Goal: Information Seeking & Learning: Check status

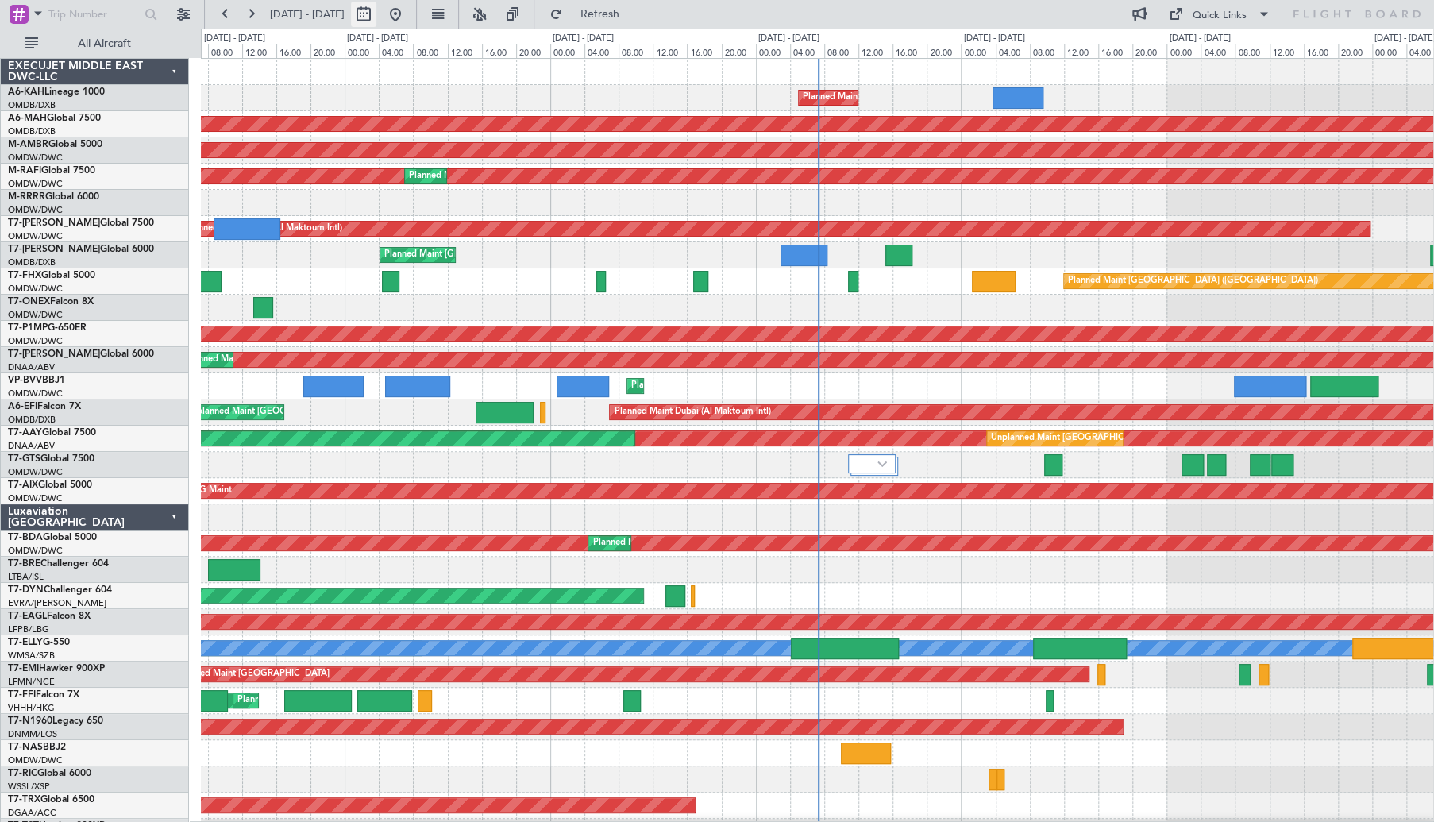
click at [376, 13] on button at bounding box center [363, 14] width 25 height 25
select select "8"
select select "2025"
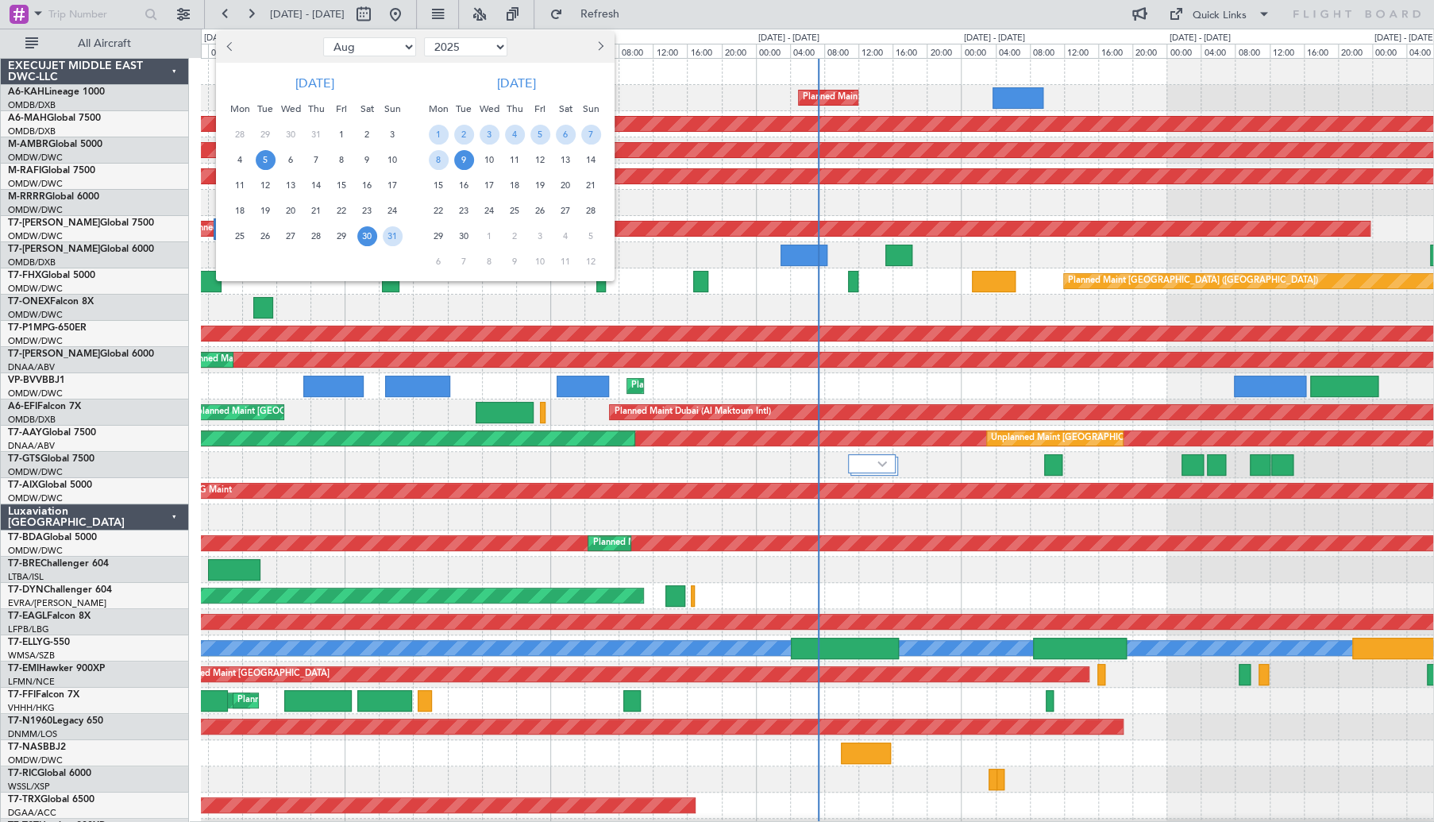
click at [271, 154] on span "5" at bounding box center [266, 160] width 20 height 20
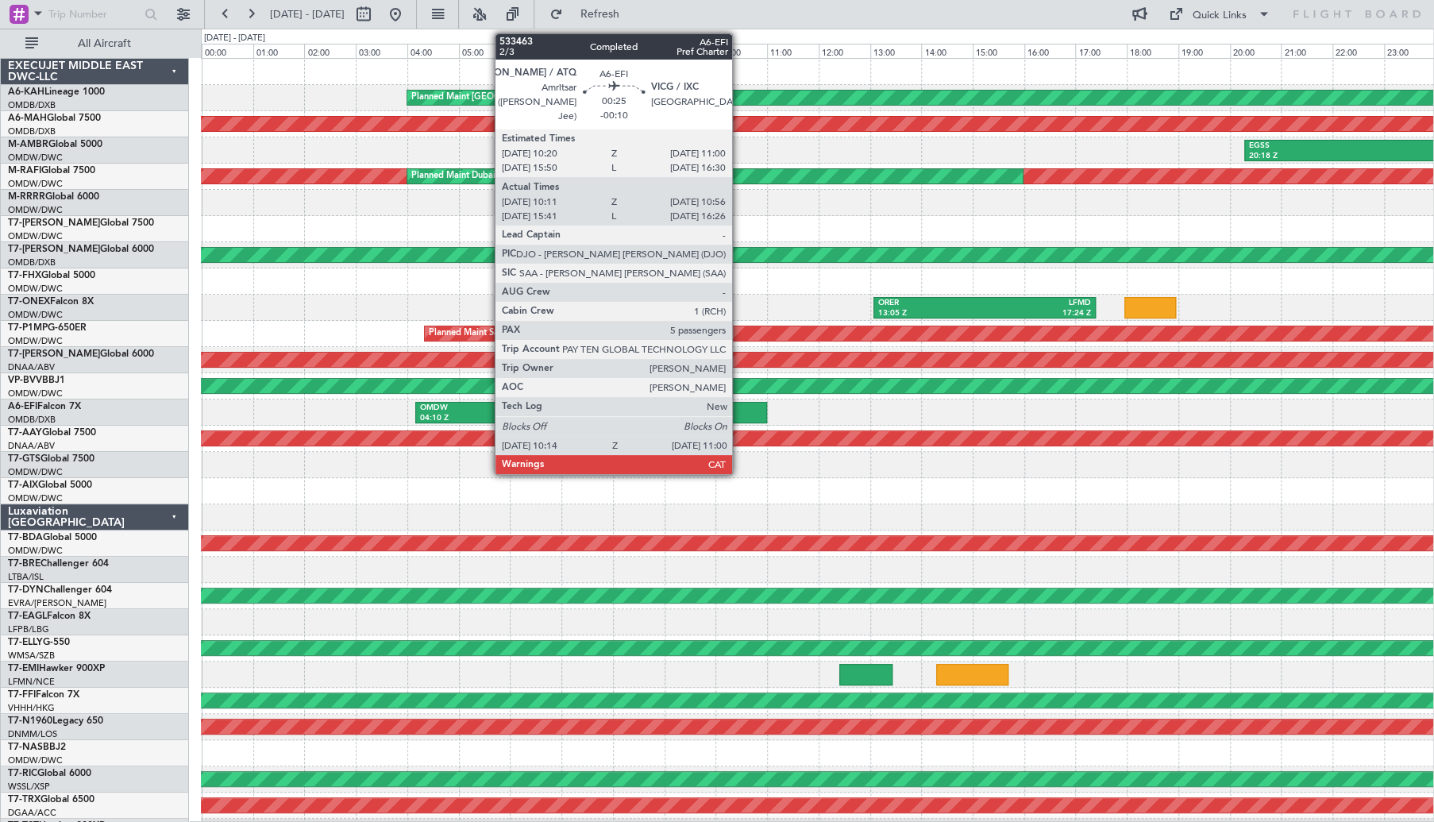
click at [740, 409] on div at bounding box center [746, 412] width 40 height 21
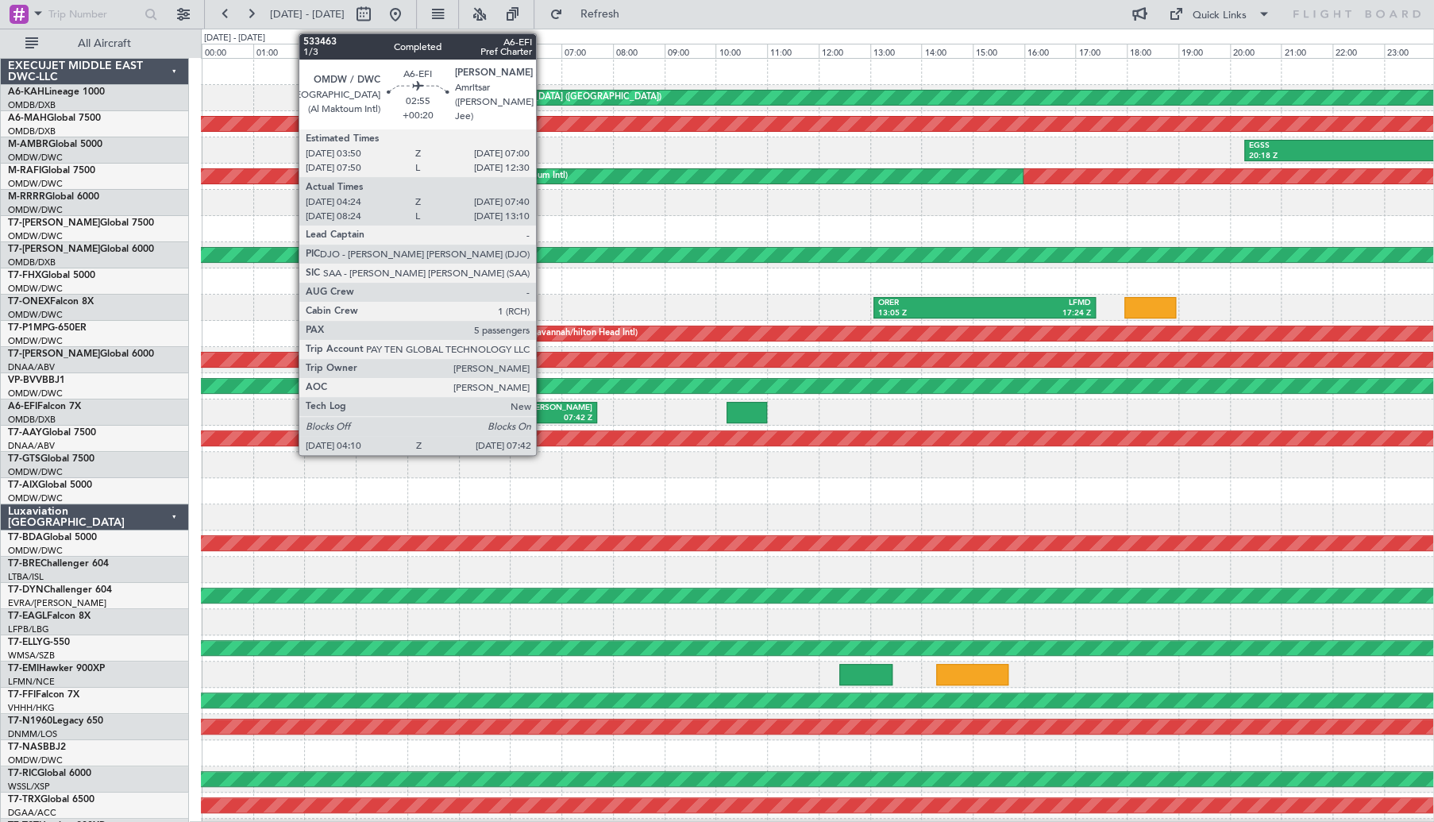
click at [531, 409] on div "[PERSON_NAME]" at bounding box center [549, 408] width 87 height 11
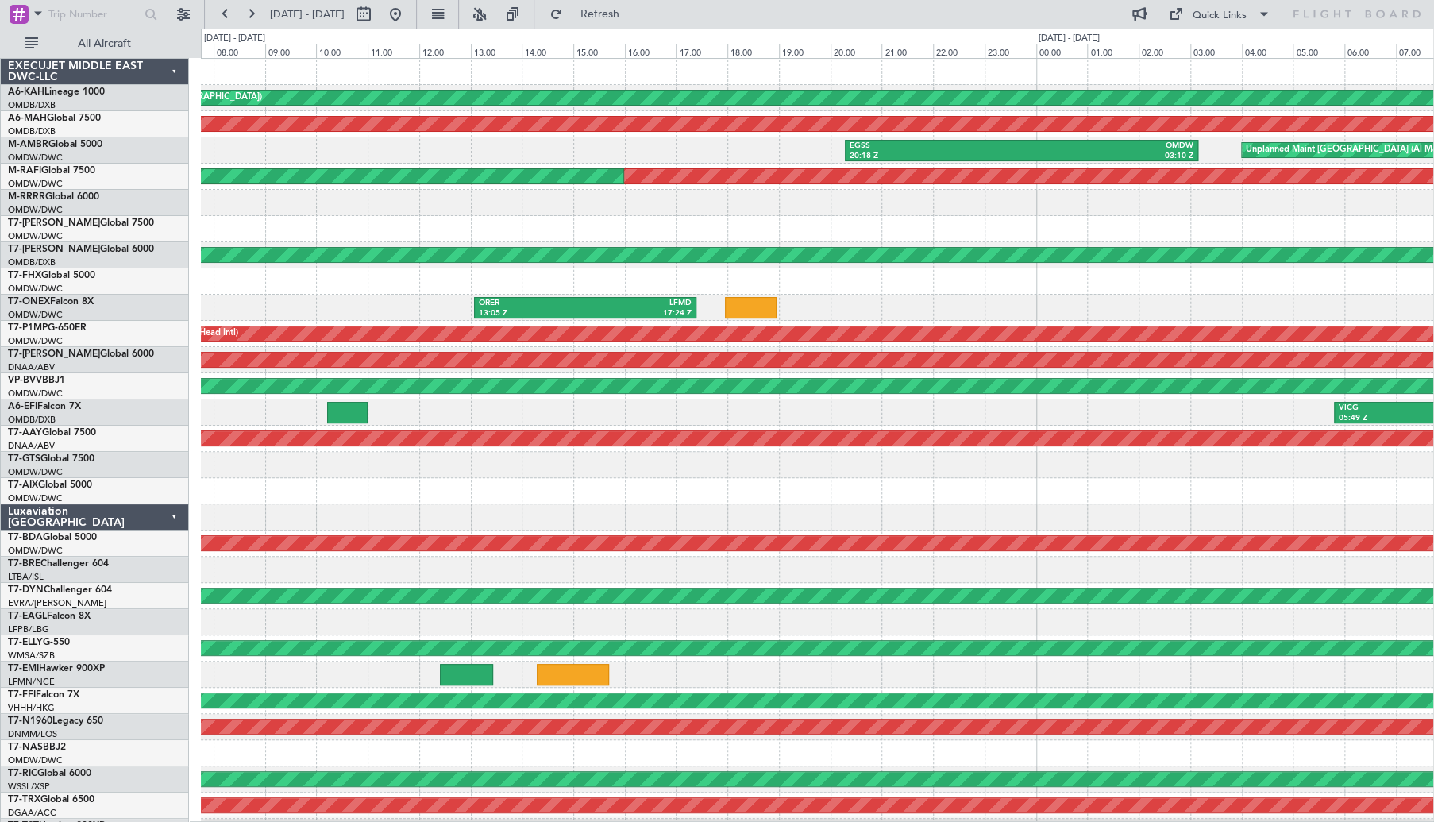
click at [622, 453] on div "Planned Maint [GEOGRAPHIC_DATA] ([GEOGRAPHIC_DATA]) Planned Maint [GEOGRAPHIC_D…" at bounding box center [817, 530] width 1232 height 943
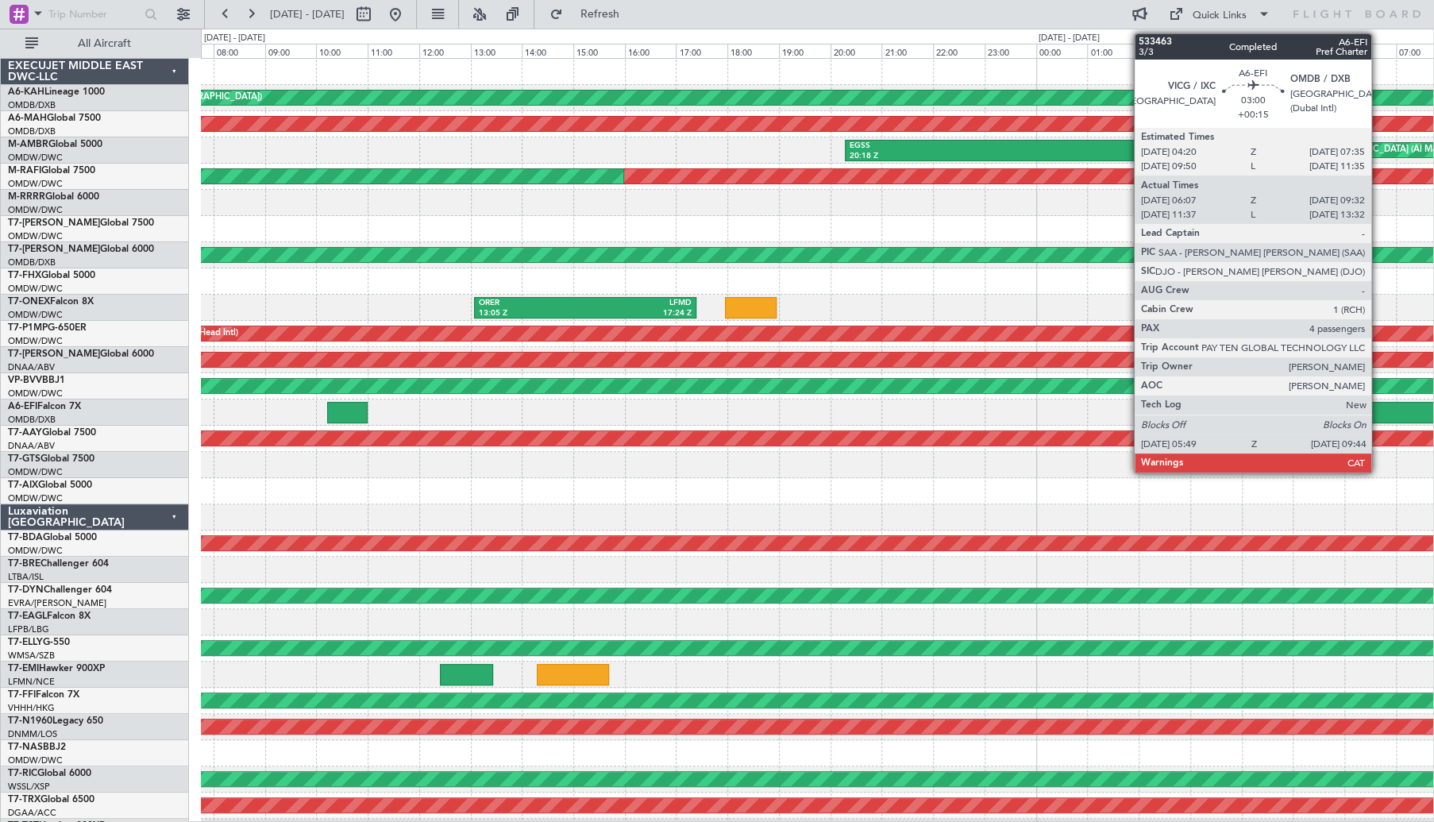
click at [1378, 408] on div "VICG" at bounding box center [1387, 408] width 96 height 11
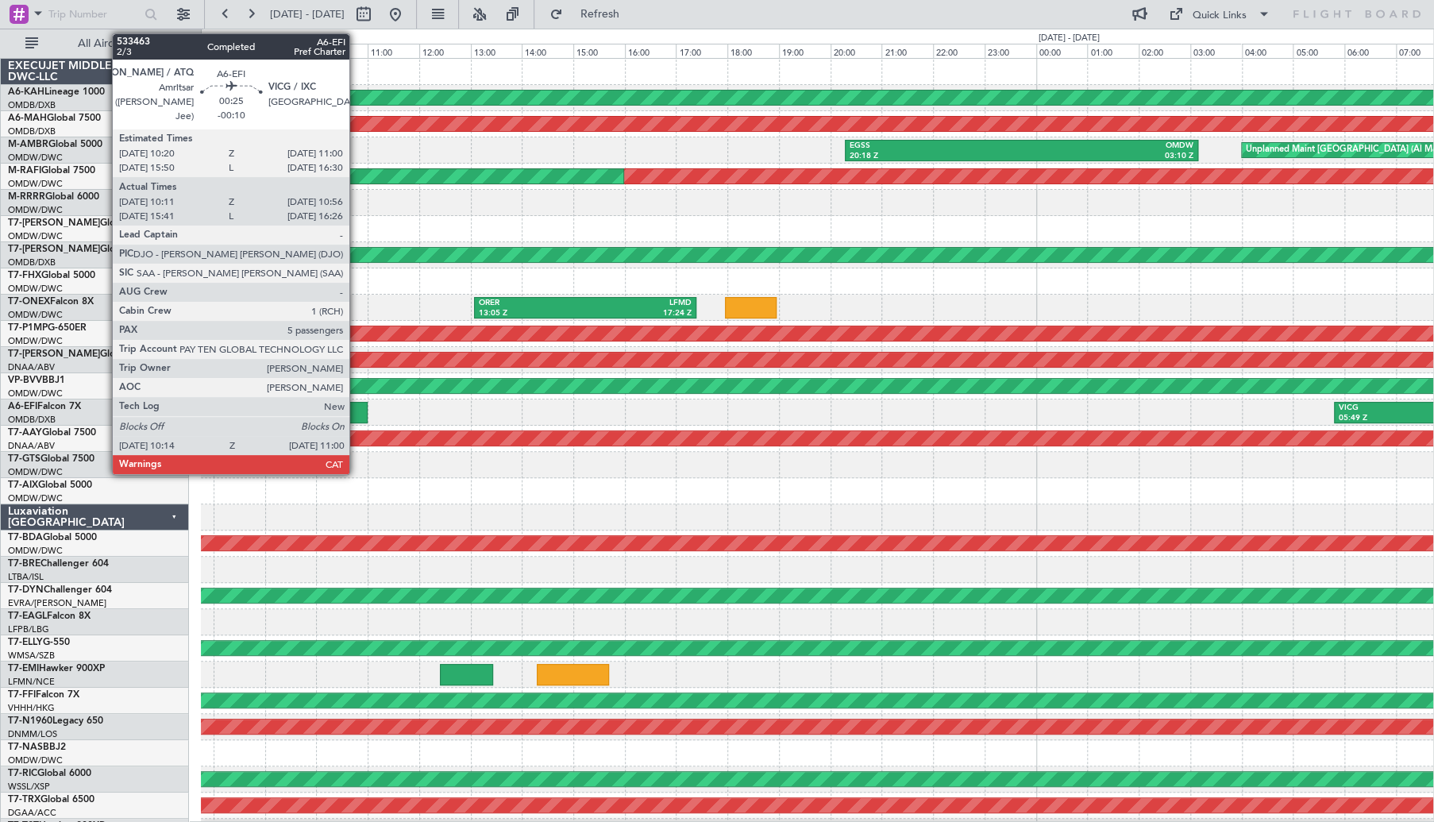
click at [353, 407] on div at bounding box center [347, 412] width 40 height 21
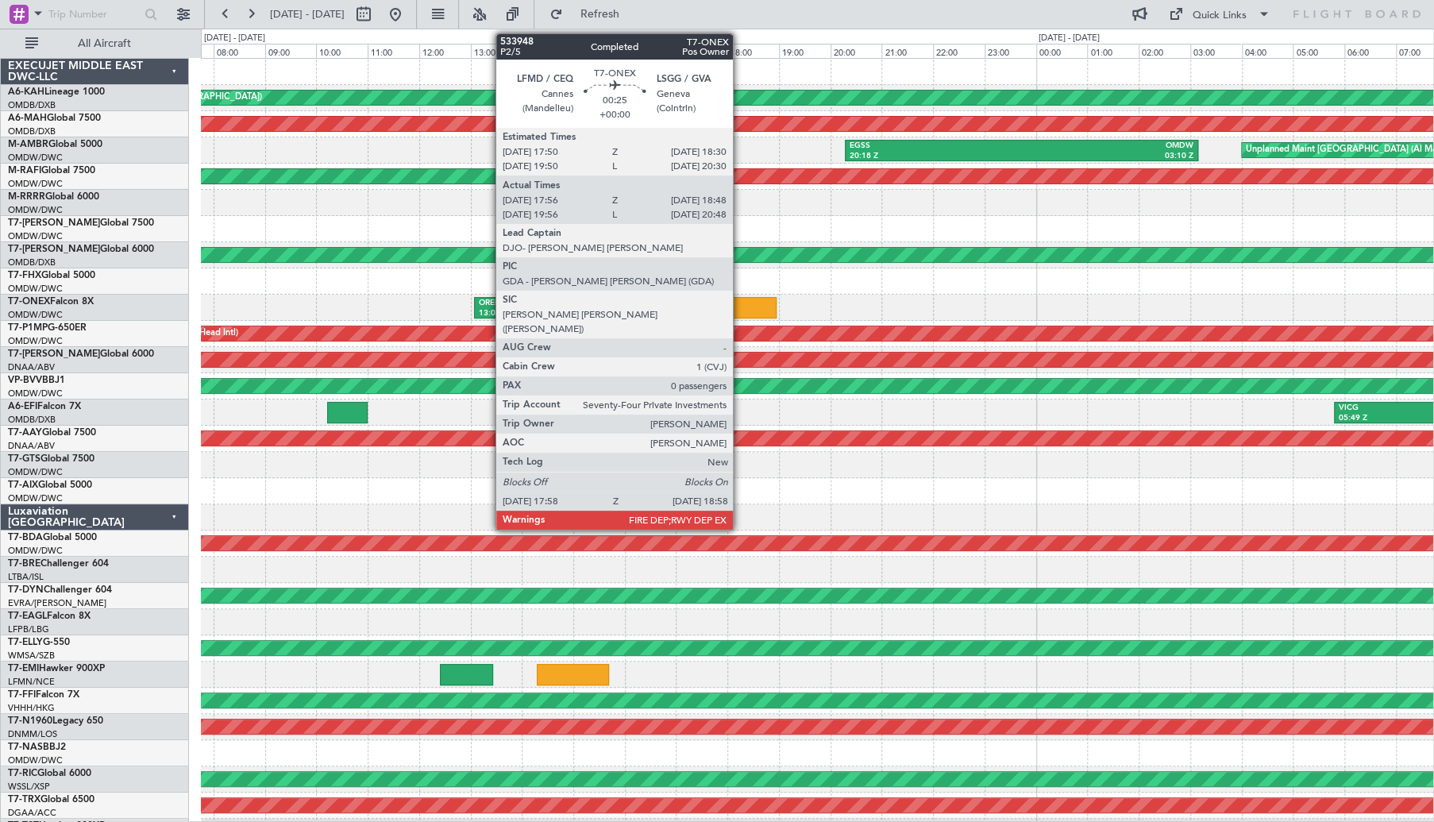
click at [740, 307] on div at bounding box center [751, 307] width 52 height 21
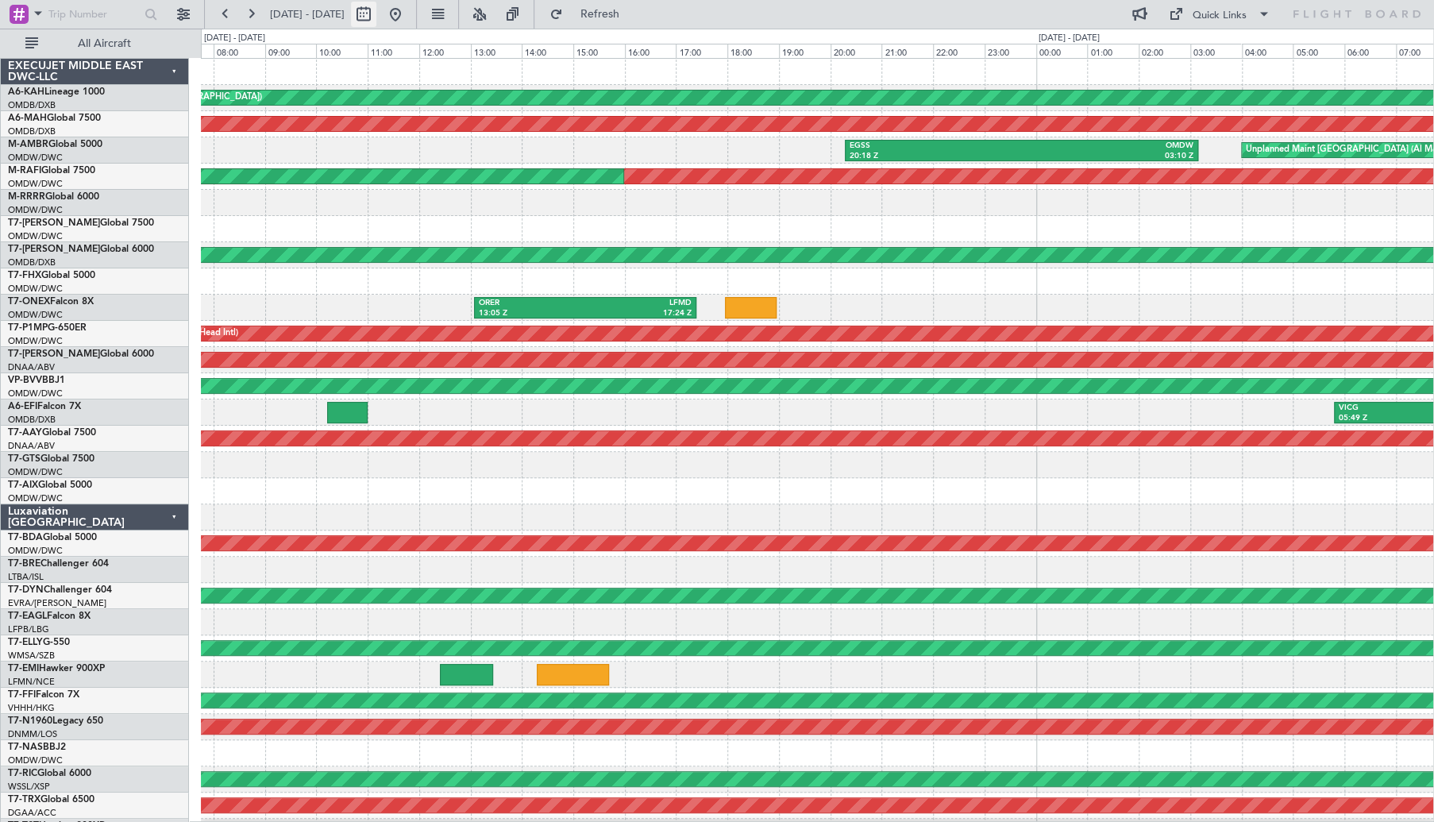
click at [376, 18] on button at bounding box center [363, 14] width 25 height 25
select select "8"
select select "2025"
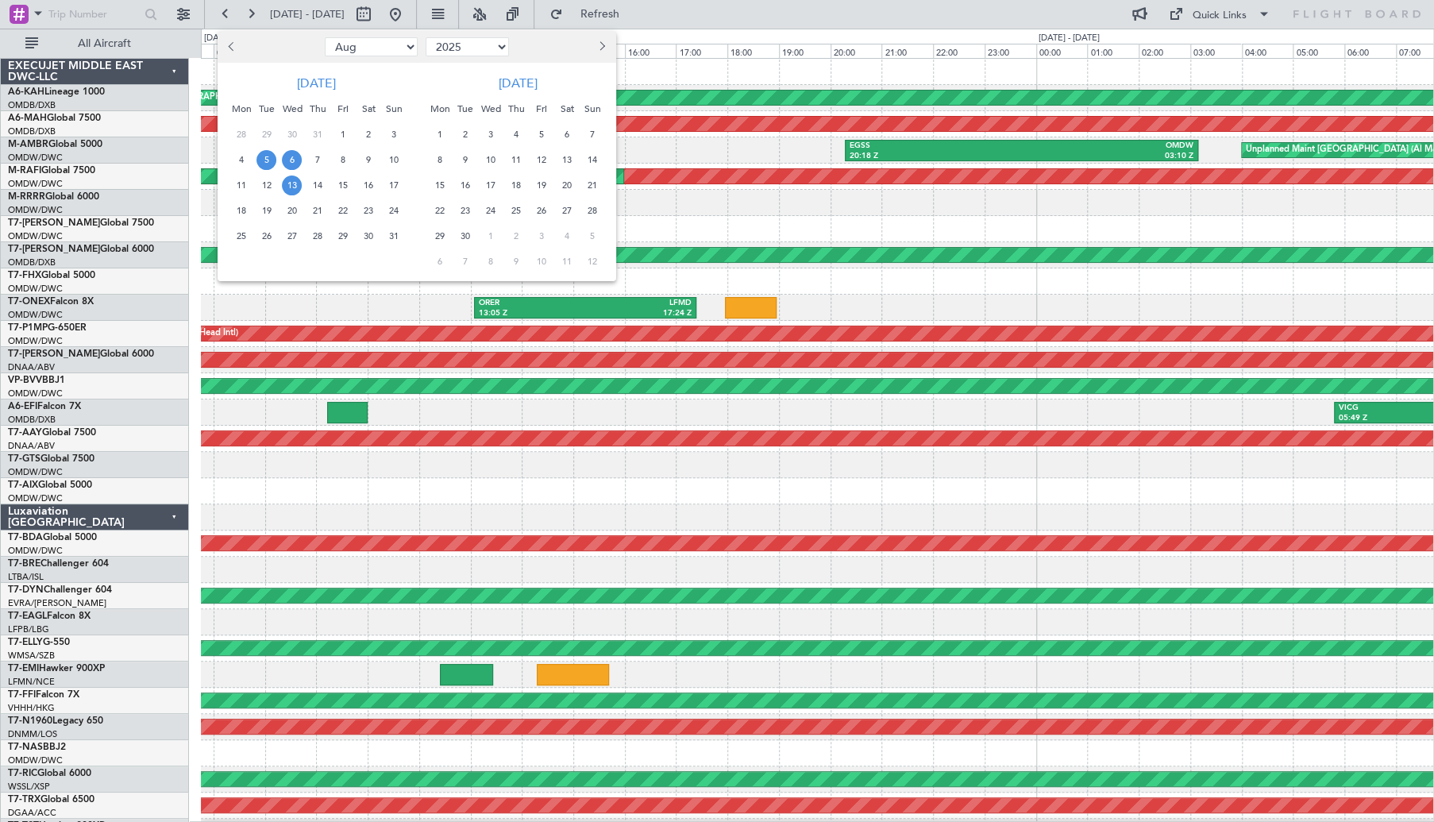
click at [291, 187] on span "13" at bounding box center [292, 185] width 20 height 20
click at [393, 185] on span "17" at bounding box center [393, 185] width 20 height 20
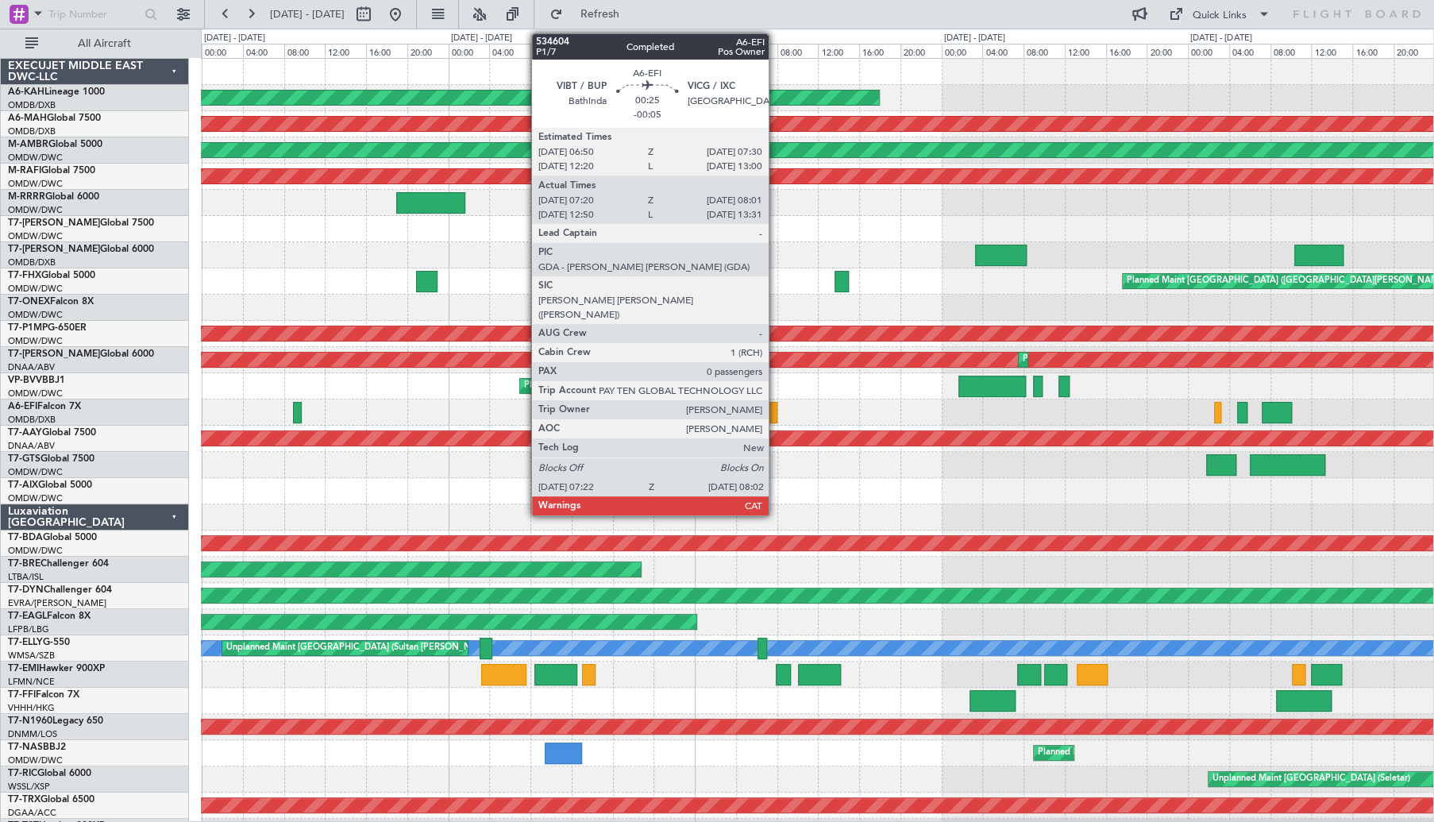
click at [776, 410] on div at bounding box center [772, 412] width 7 height 21
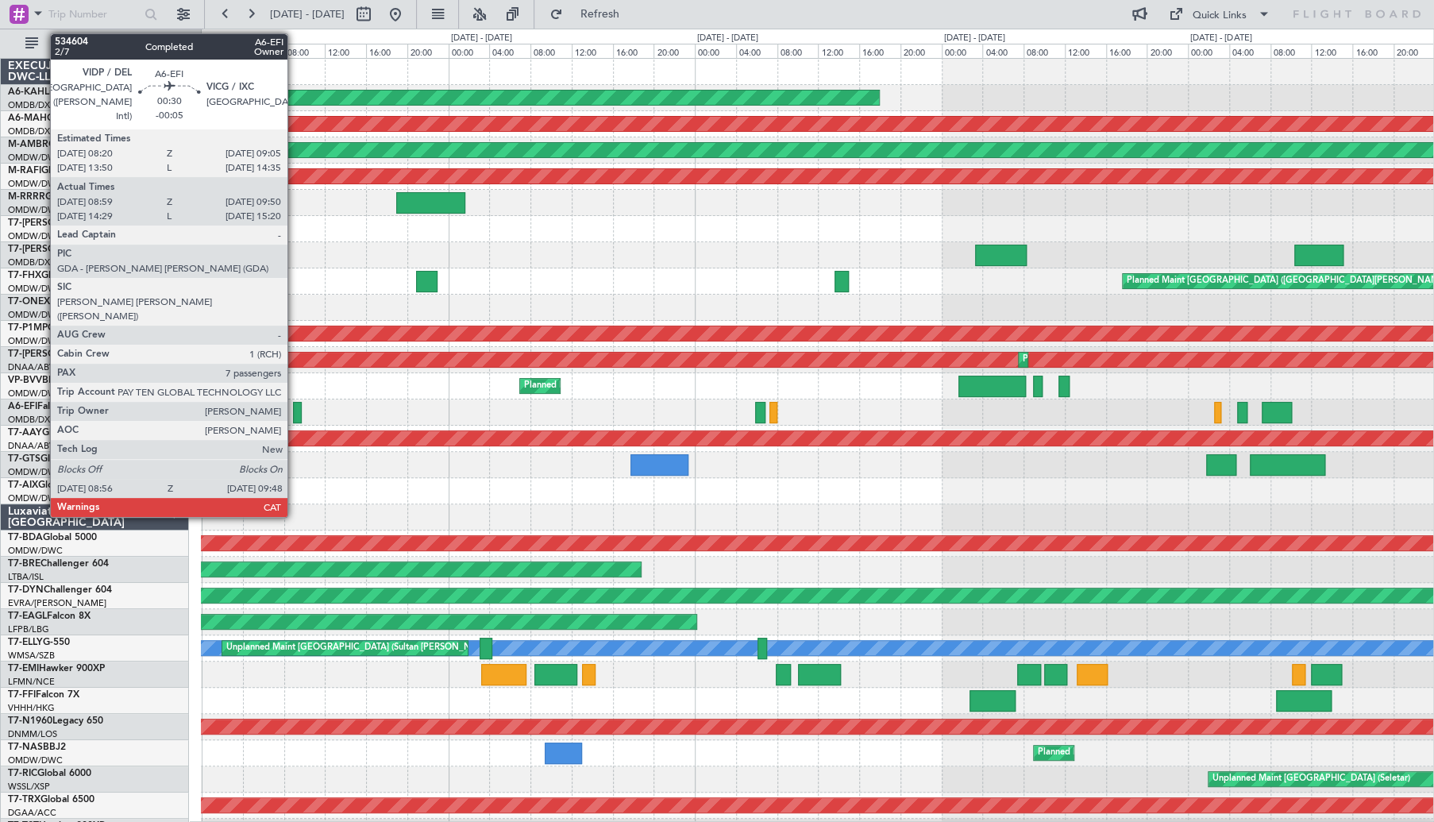
click at [295, 408] on div at bounding box center [298, 412] width 10 height 21
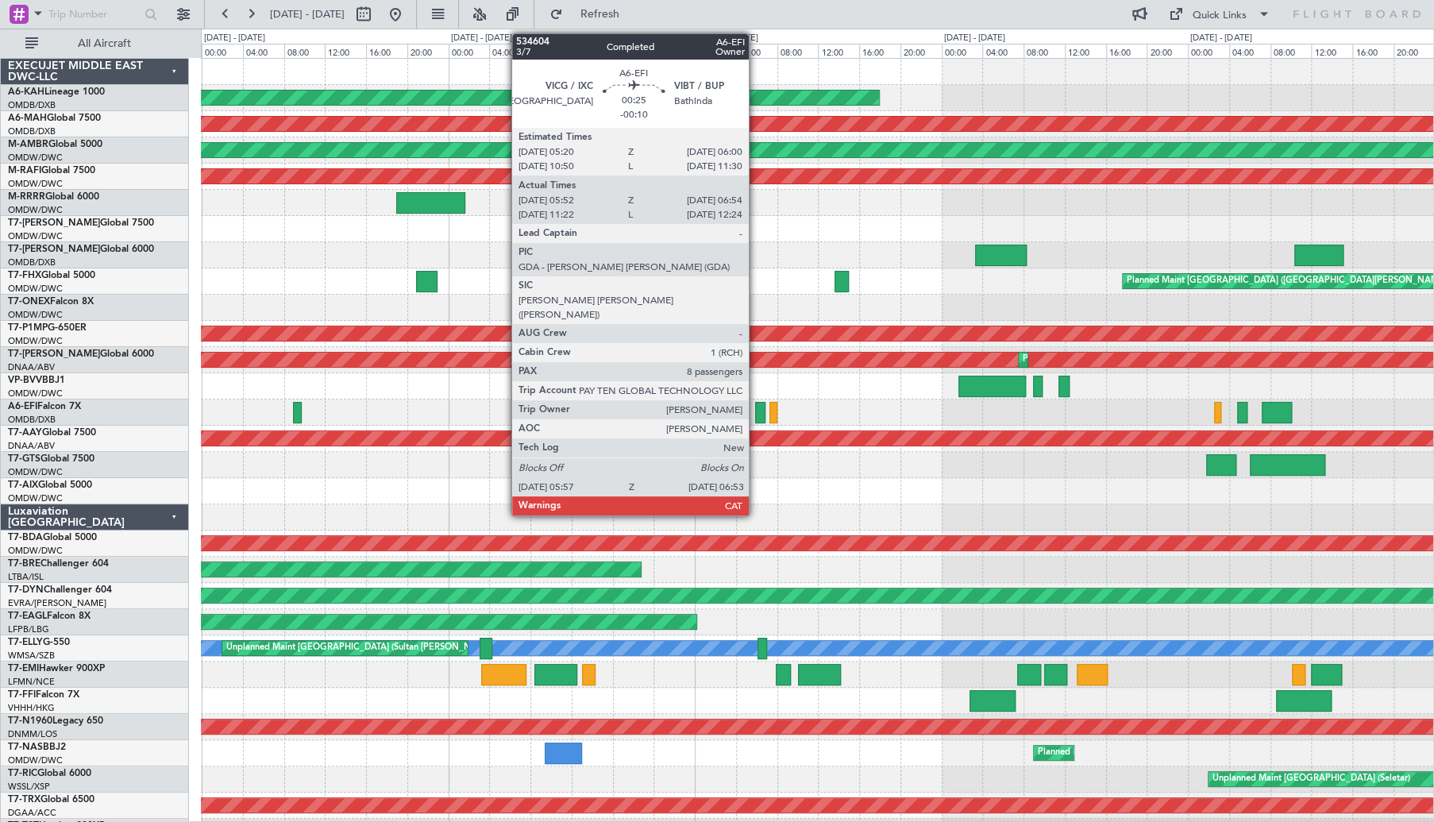
click at [756, 416] on div at bounding box center [760, 412] width 10 height 21
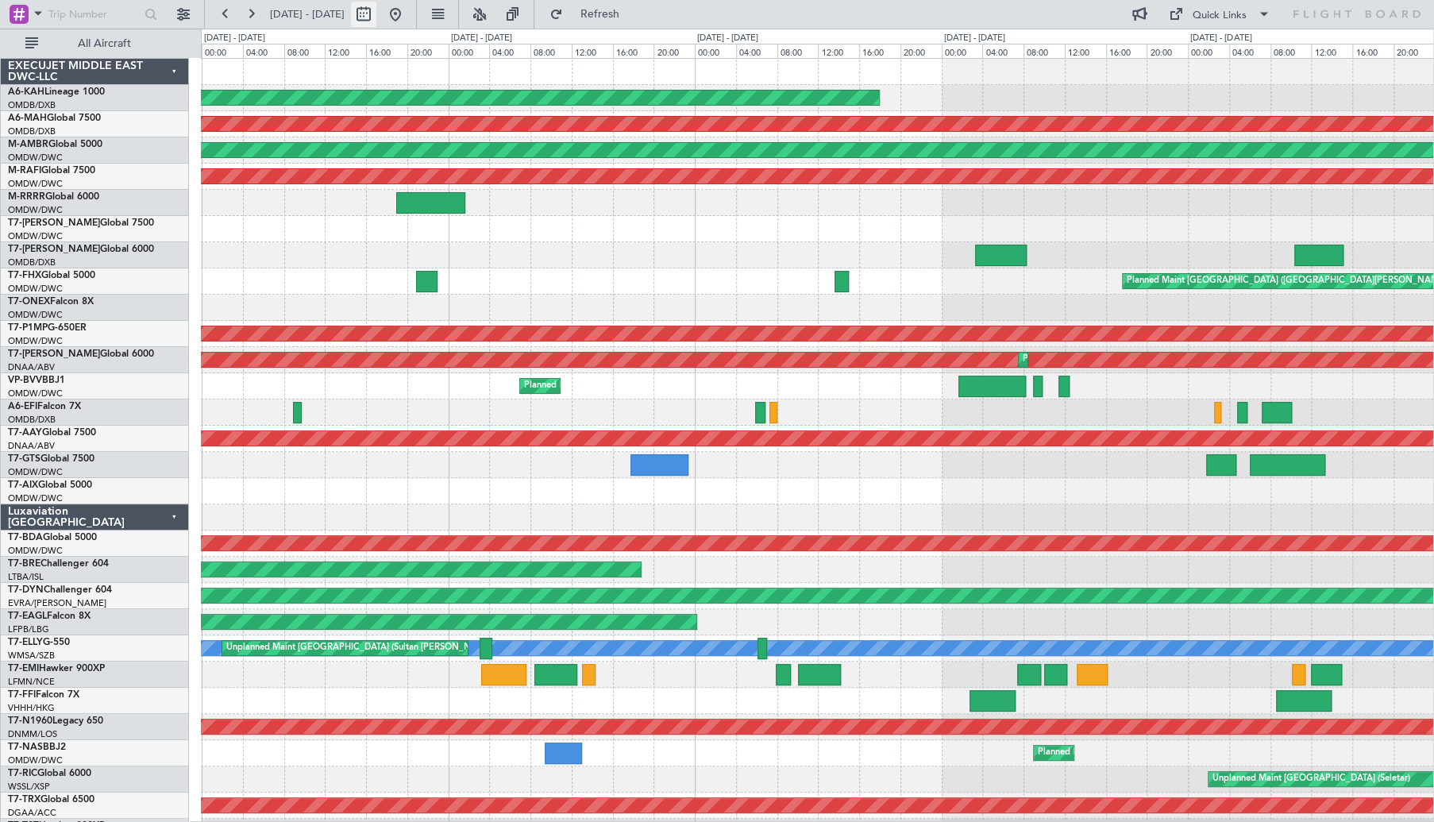
click at [376, 17] on button at bounding box center [363, 14] width 25 height 25
select select "8"
select select "2025"
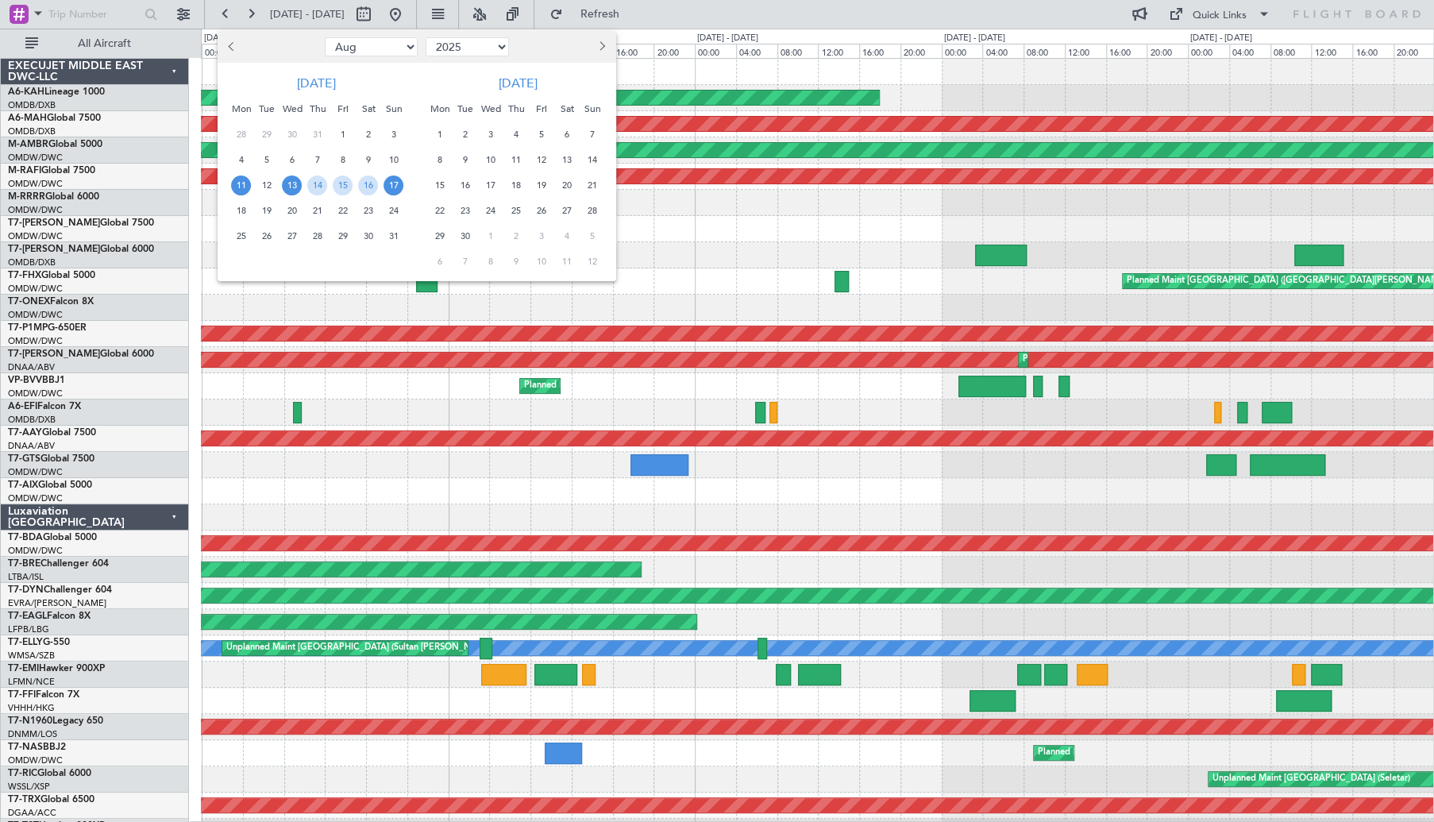
click at [246, 183] on span "11" at bounding box center [241, 185] width 20 height 20
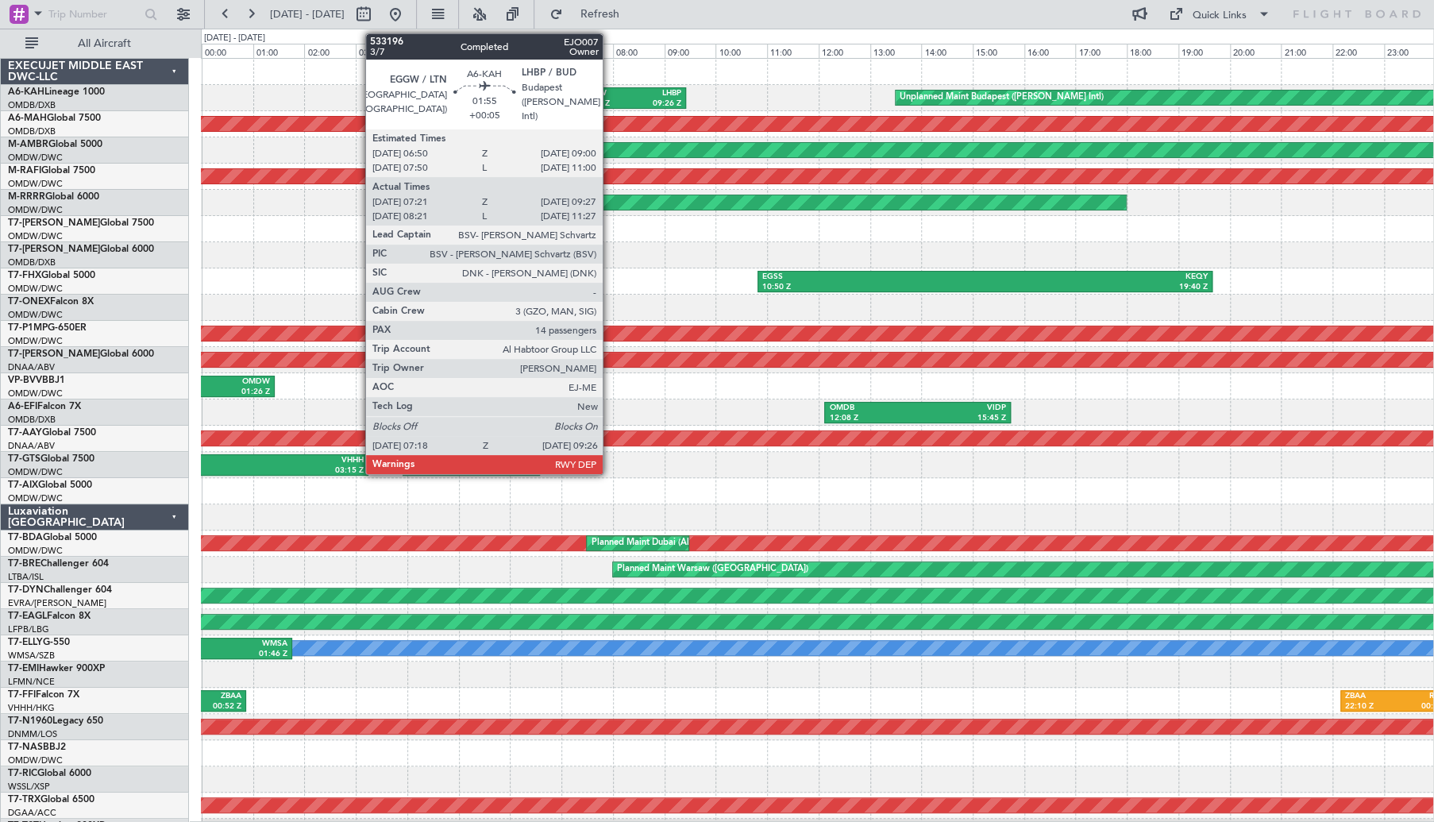
click at [611, 91] on div "EGGW" at bounding box center [606, 93] width 50 height 11
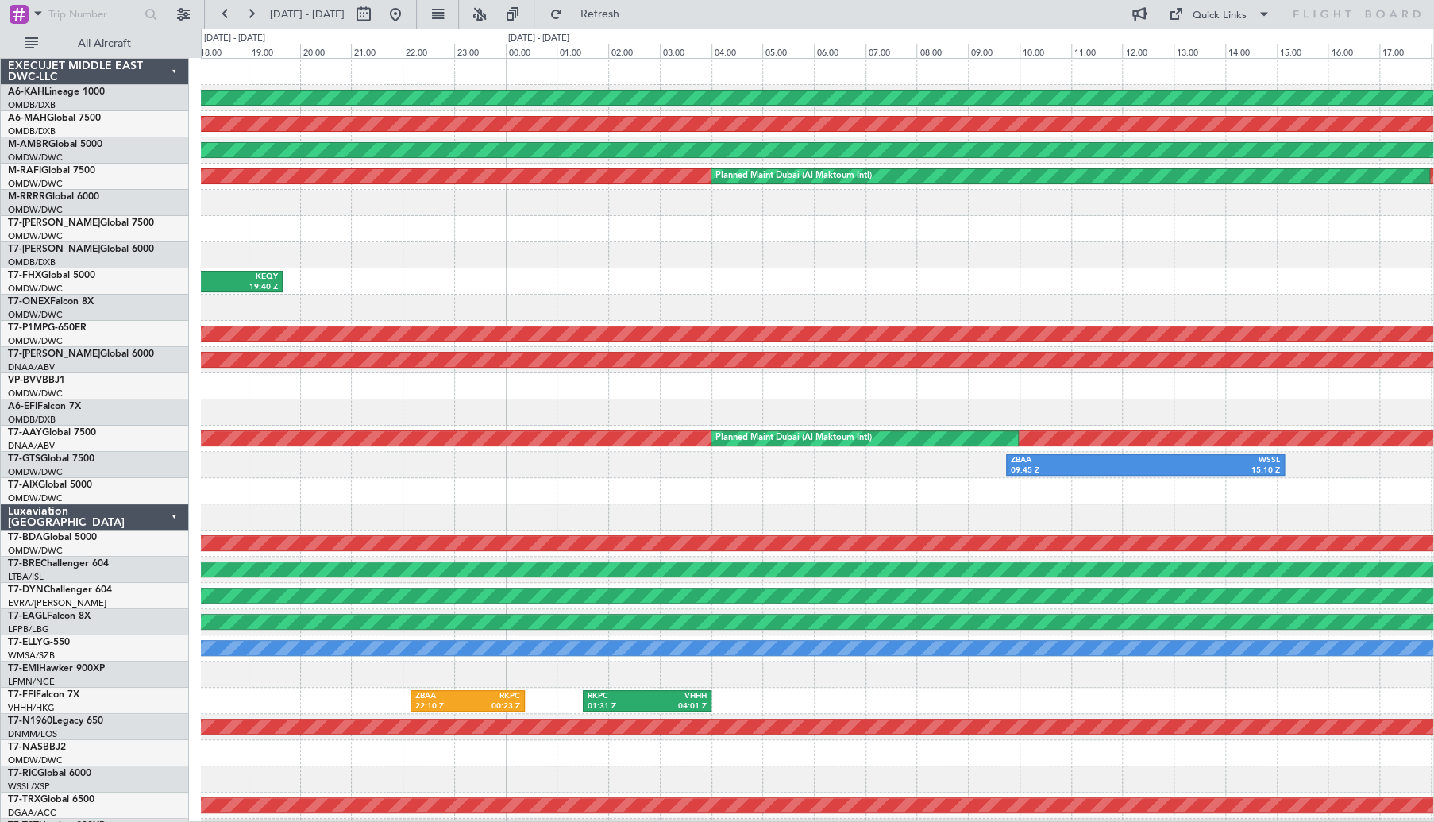
click at [323, 423] on div "OMDB 12:08 Z VIDP 15:45 Z" at bounding box center [817, 412] width 1232 height 26
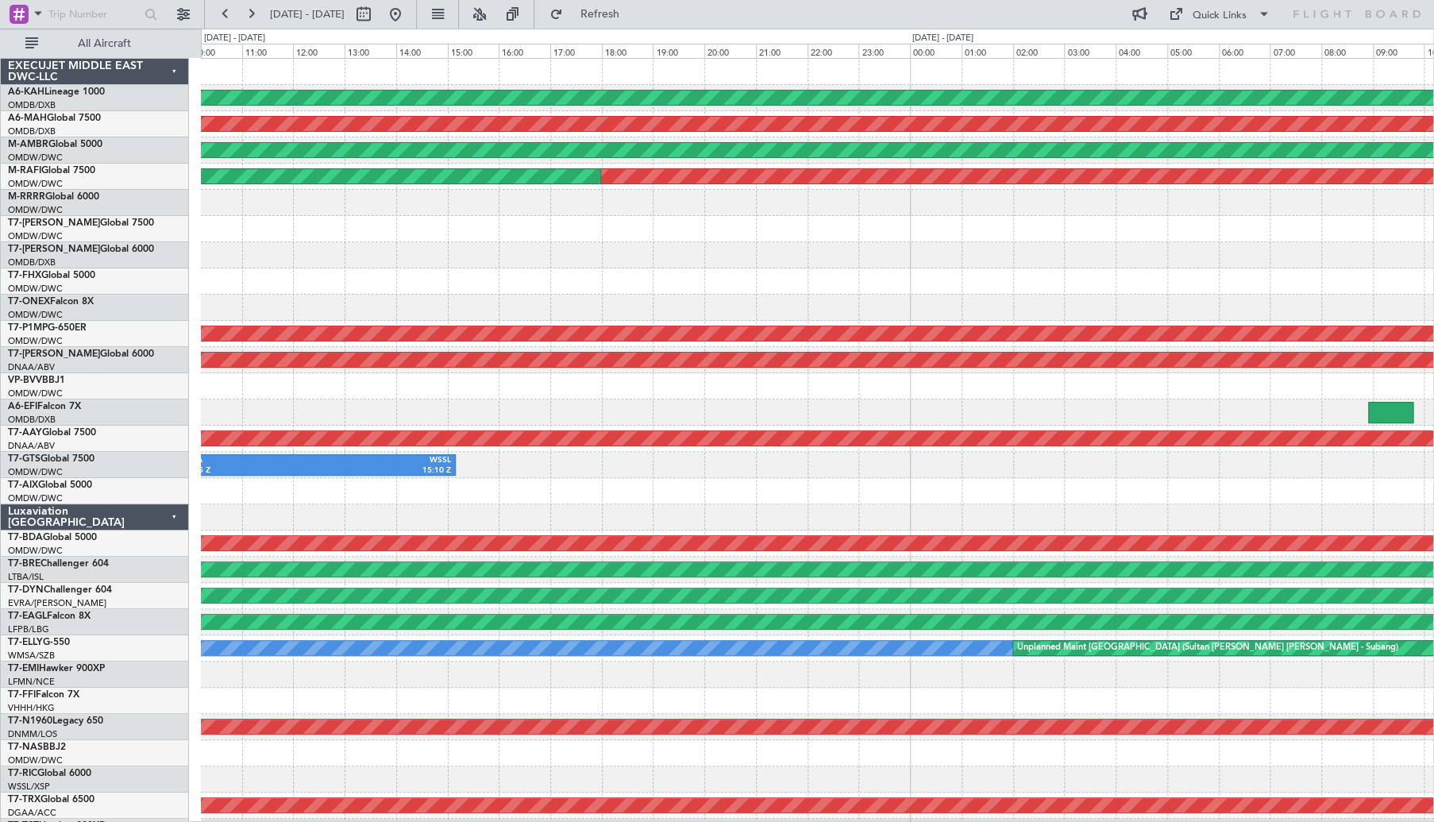
click at [259, 383] on div at bounding box center [817, 386] width 1232 height 26
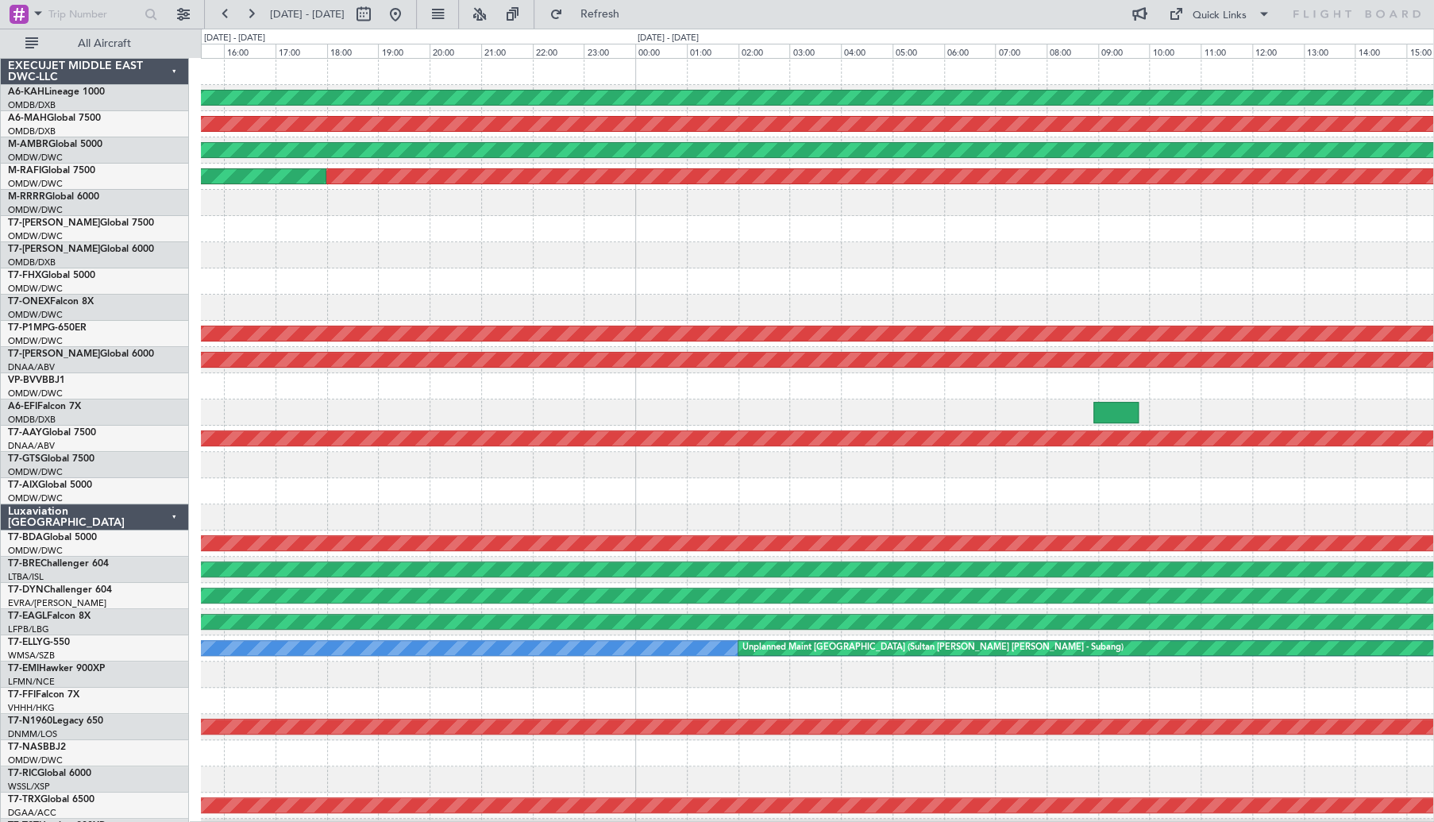
scroll to position [5, 0]
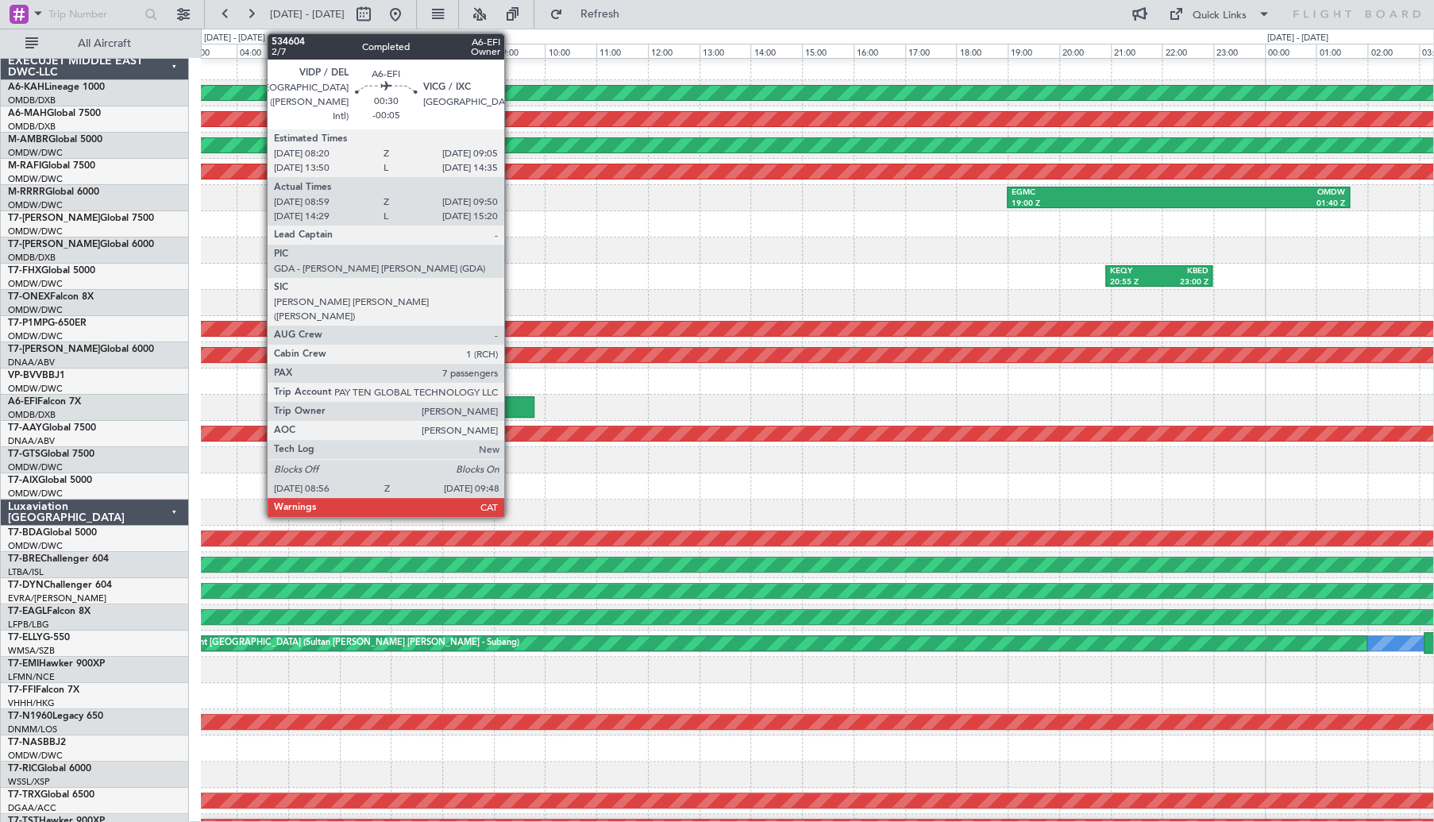
click at [511, 403] on div at bounding box center [511, 406] width 45 height 21
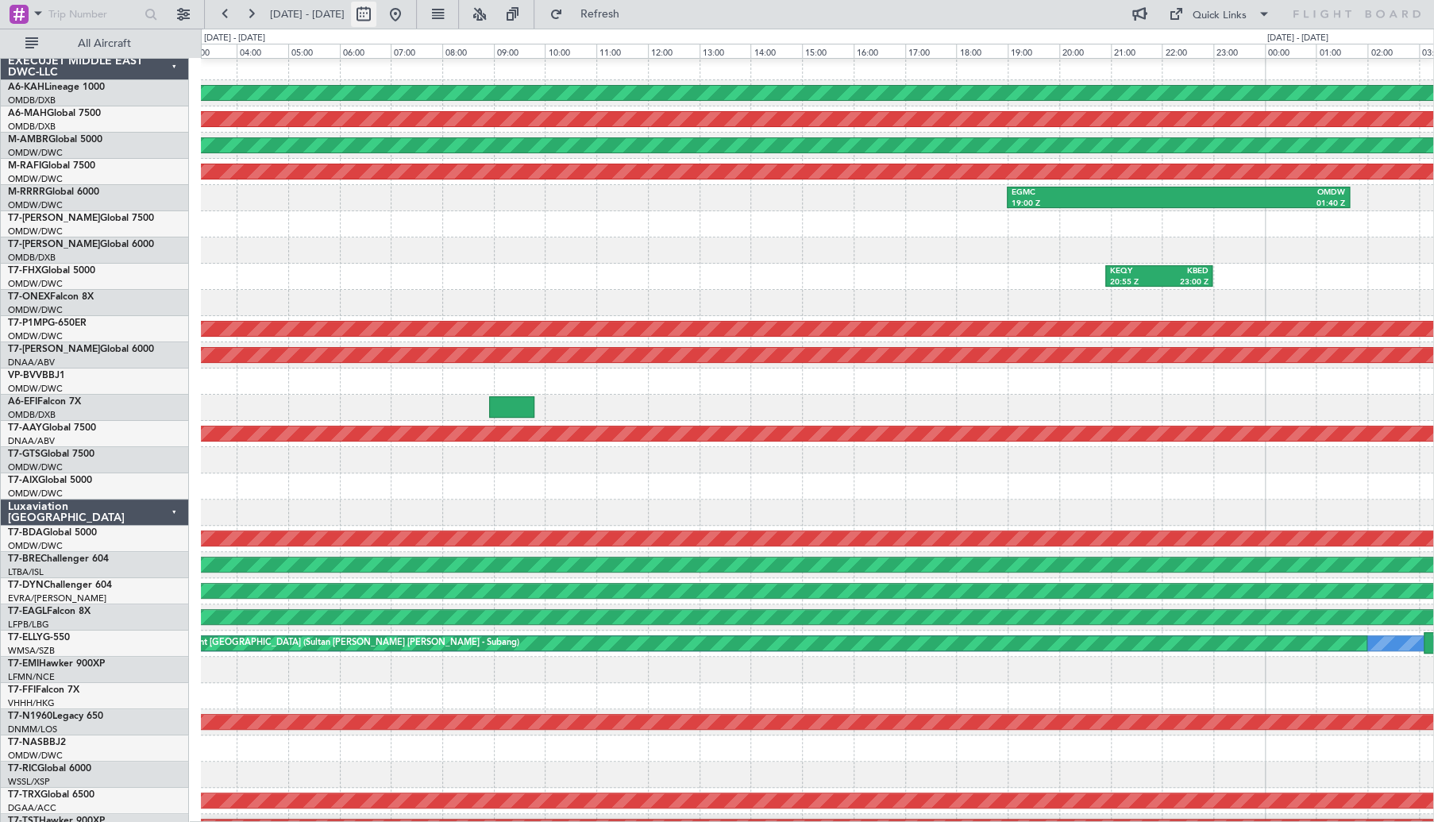
click at [376, 7] on button at bounding box center [363, 14] width 25 height 25
select select "8"
select select "2025"
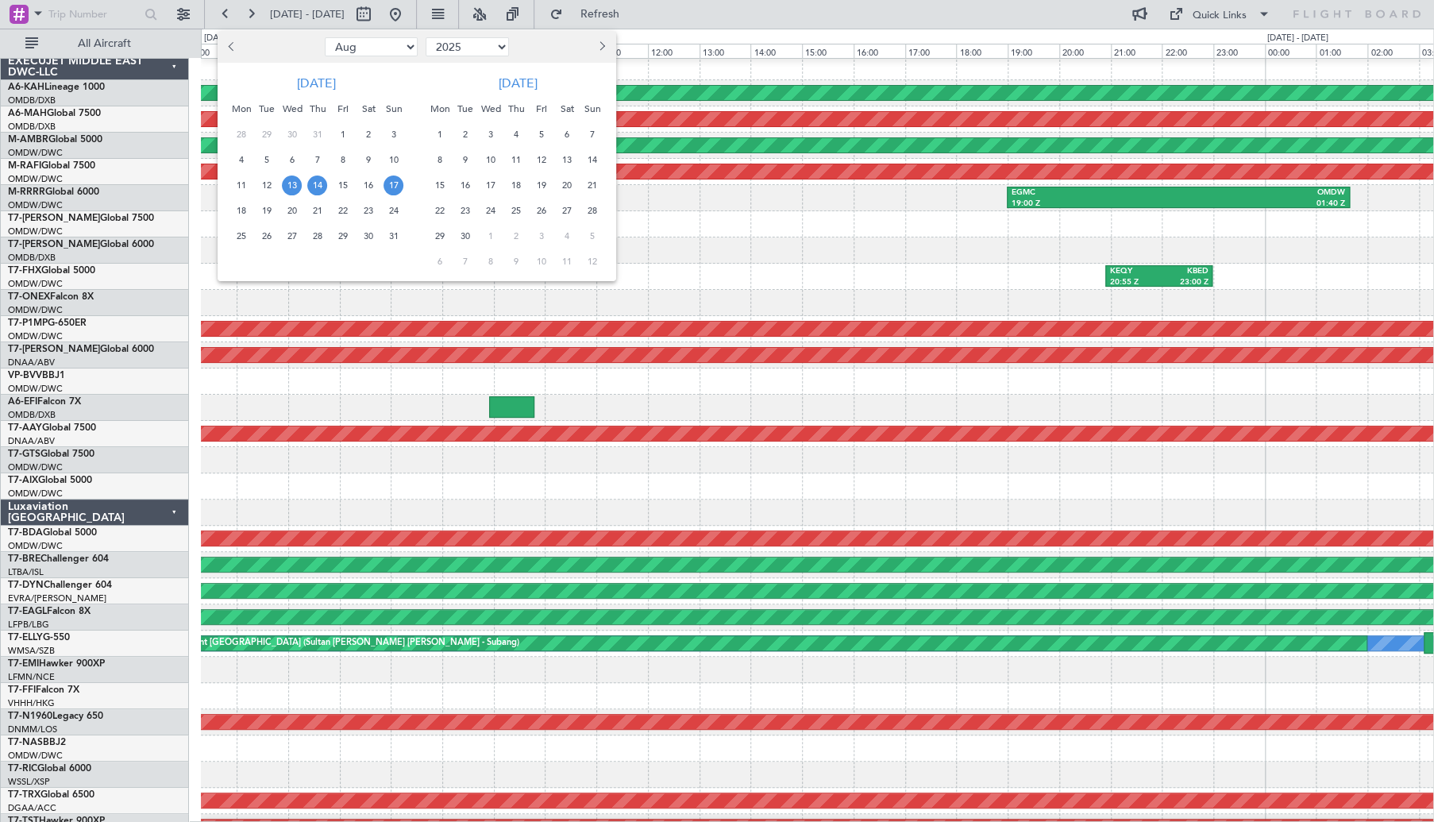
click at [387, 189] on span "17" at bounding box center [393, 185] width 20 height 20
click at [397, 187] on span "17" at bounding box center [393, 185] width 20 height 20
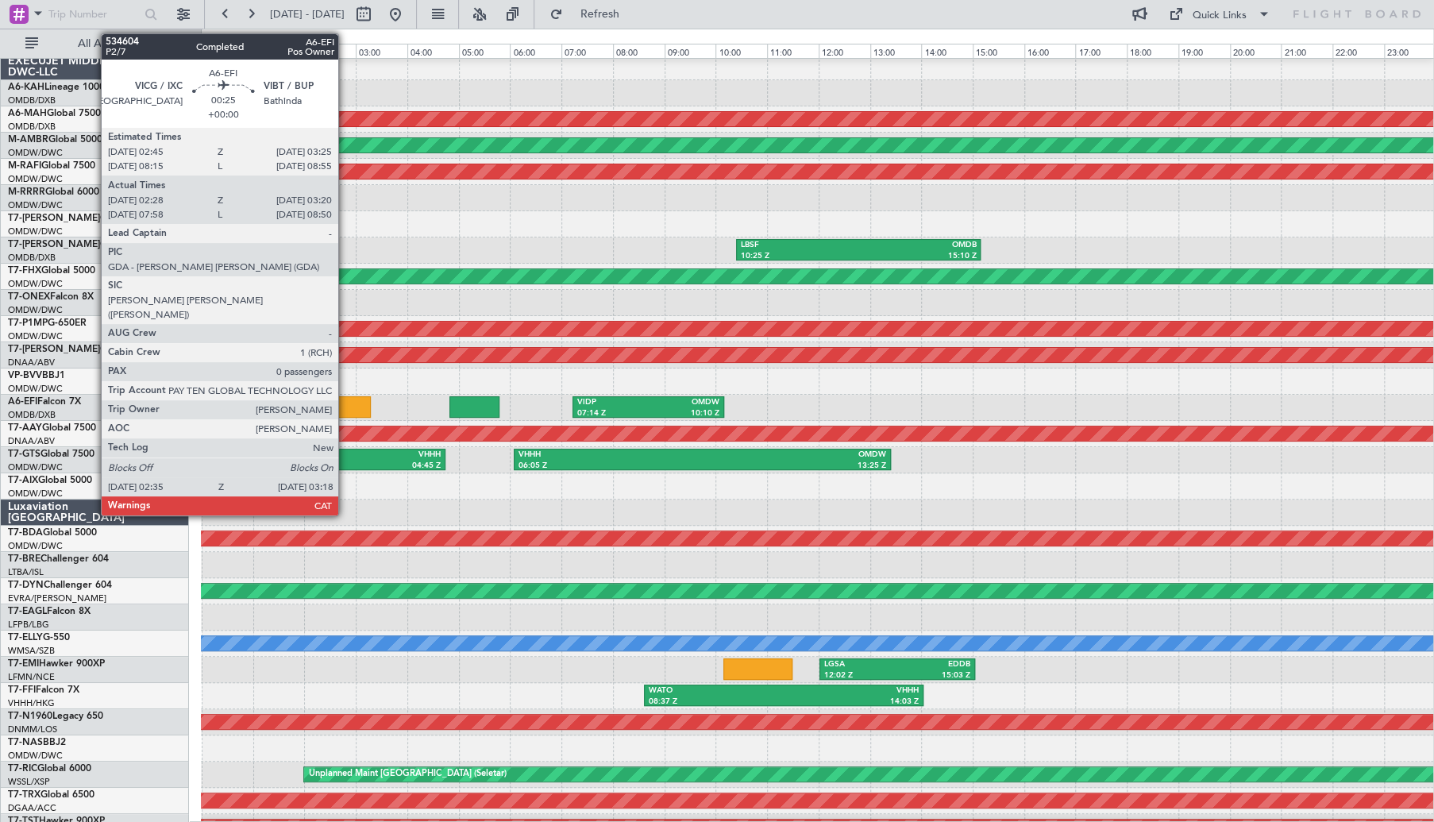
click at [345, 406] on div at bounding box center [351, 406] width 37 height 21
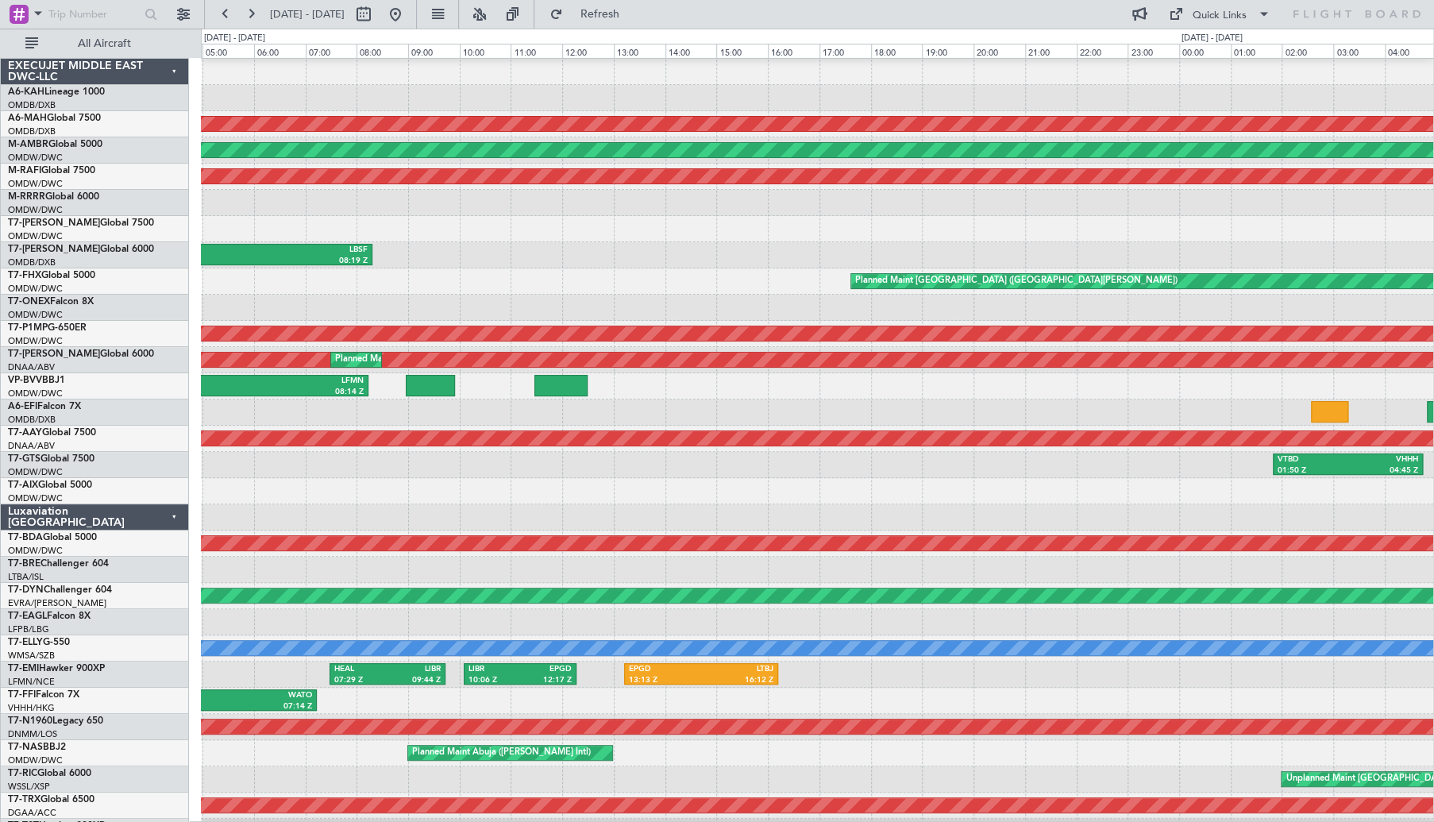
scroll to position [2, 0]
click at [1432, 506] on div at bounding box center [817, 517] width 1232 height 26
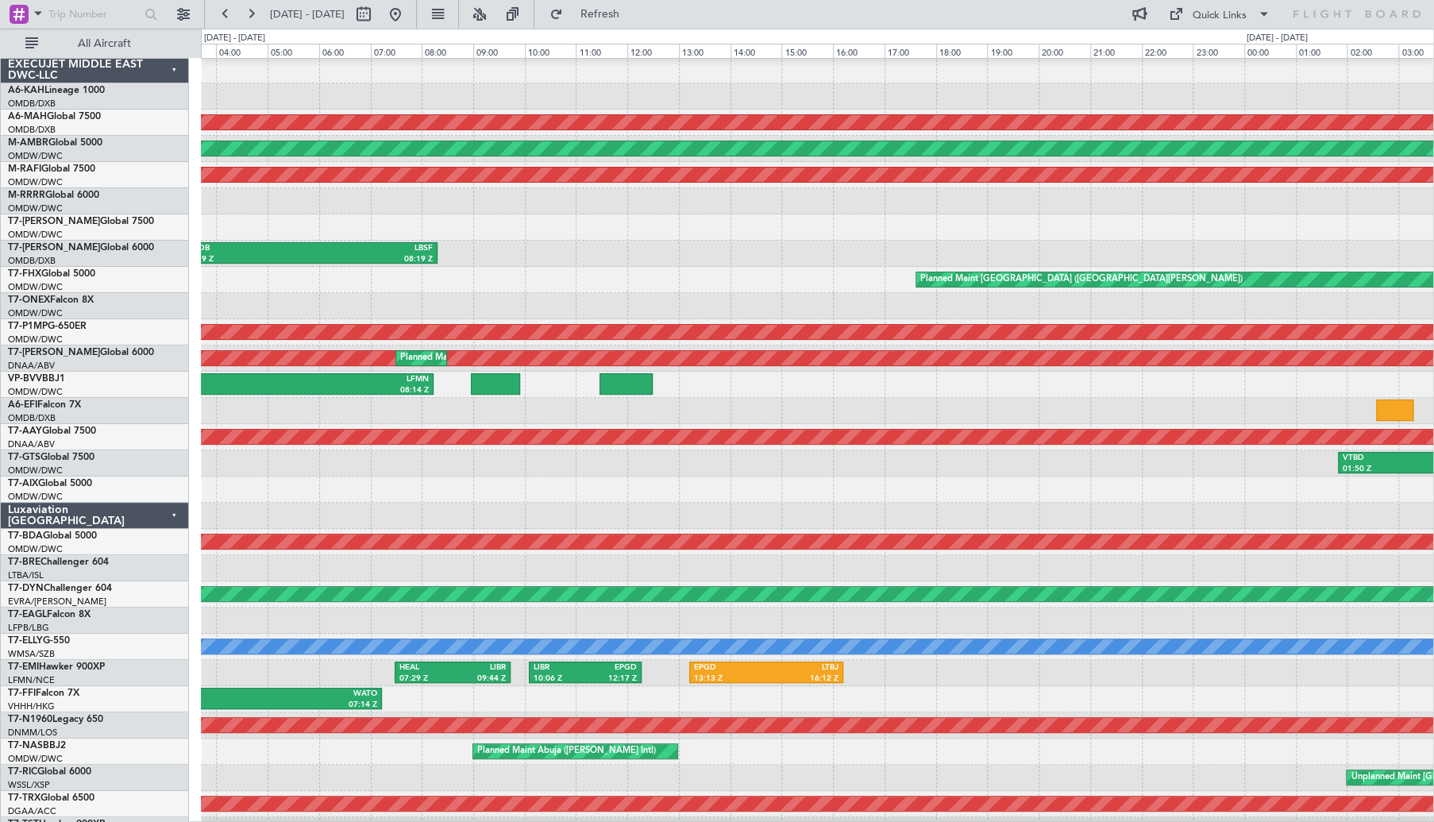
scroll to position [0, 0]
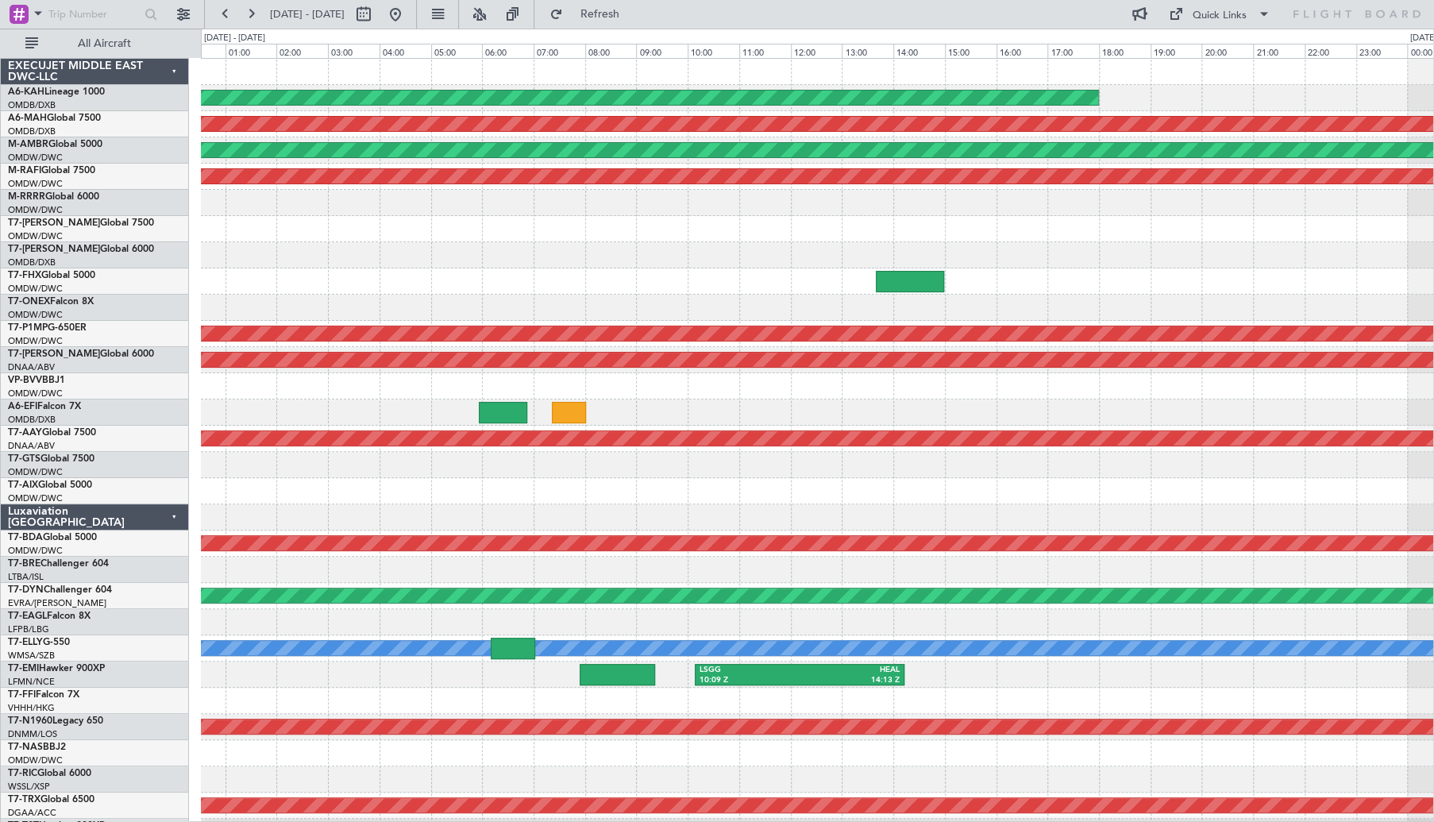
click at [1373, 507] on div "Unplanned Maint Budapest ([PERSON_NAME] Intl) Planned Maint [GEOGRAPHIC_DATA] (…" at bounding box center [817, 530] width 1232 height 943
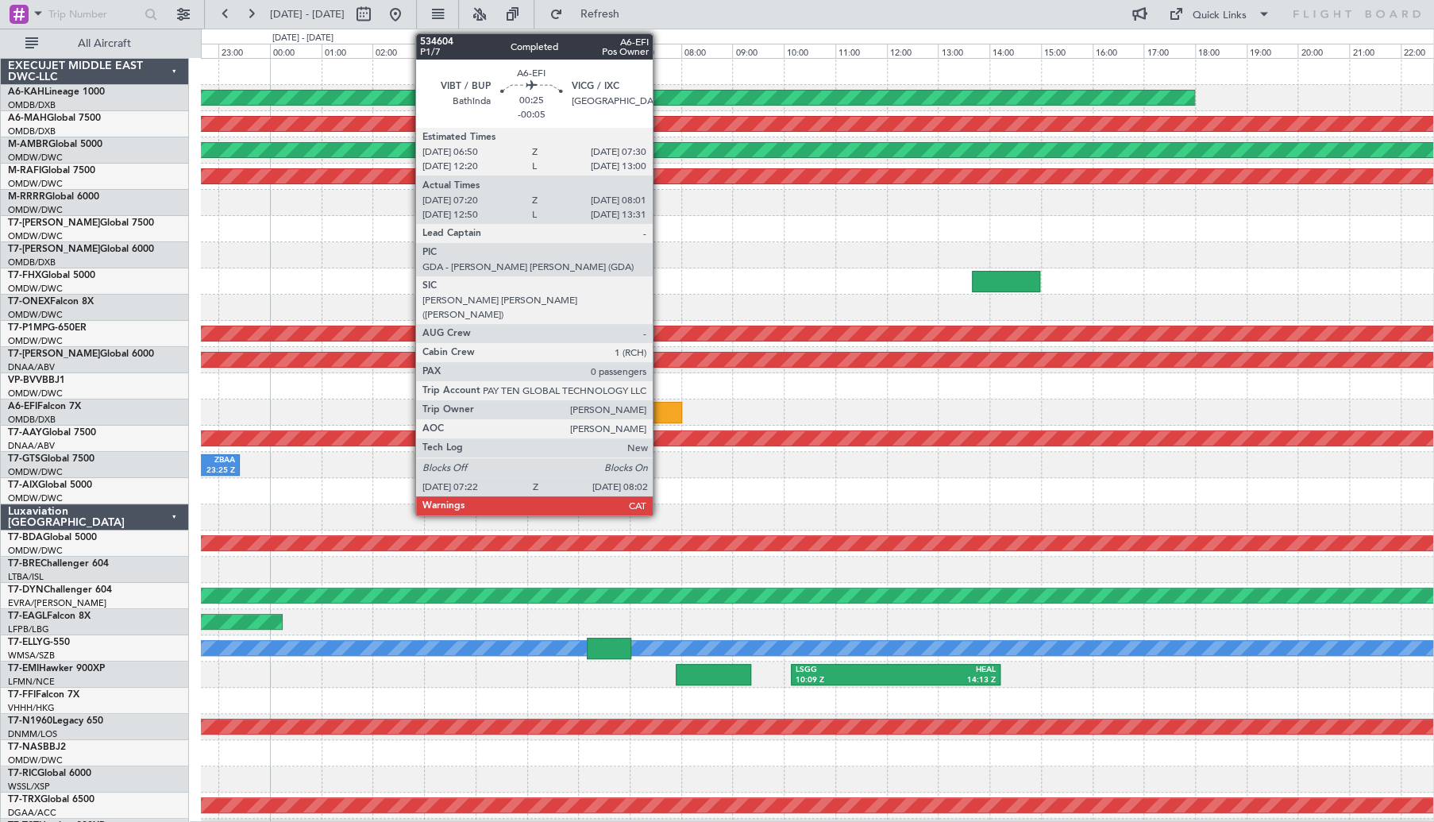
click at [660, 407] on div at bounding box center [665, 412] width 35 height 21
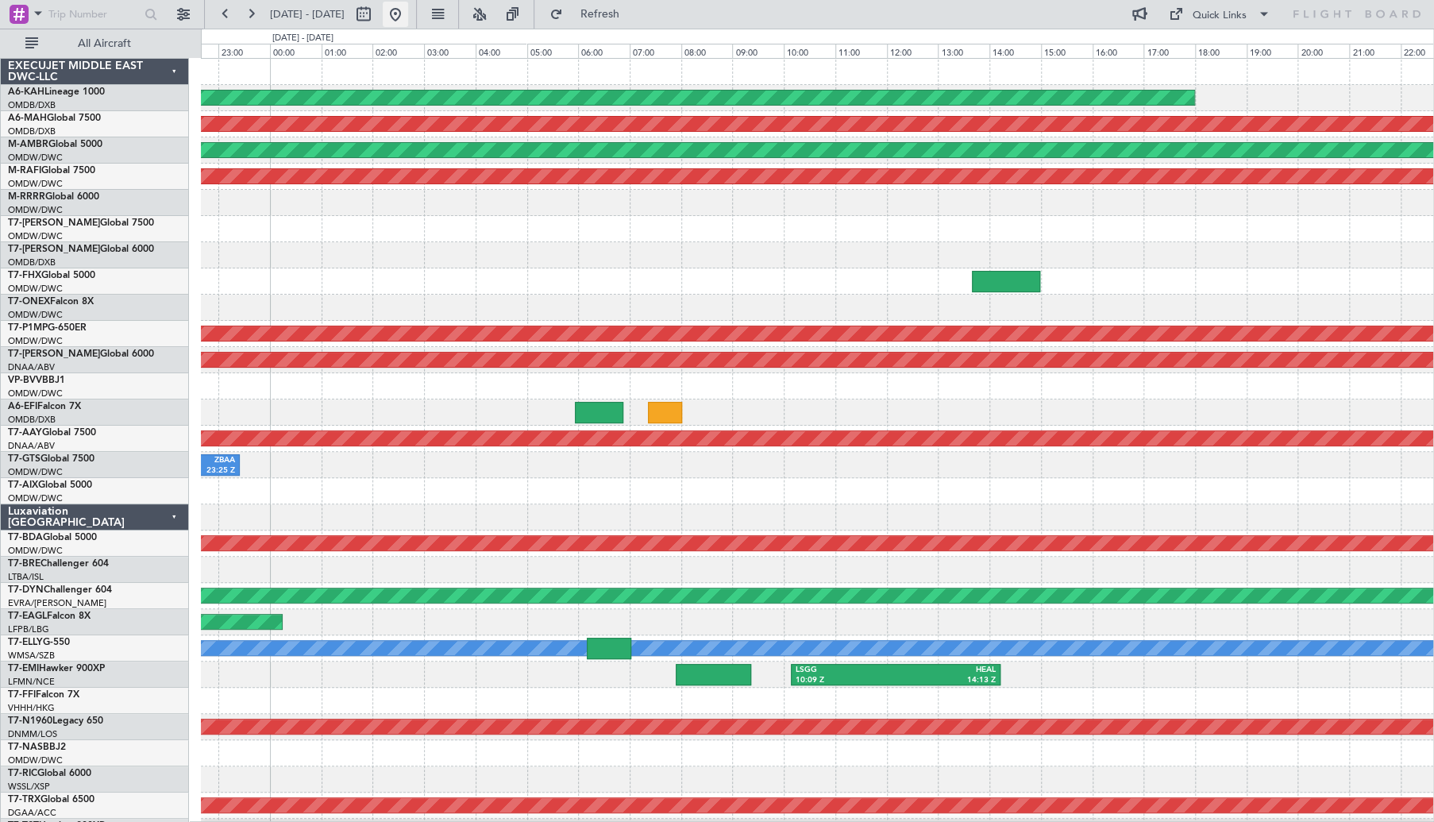
click at [408, 15] on button at bounding box center [395, 14] width 25 height 25
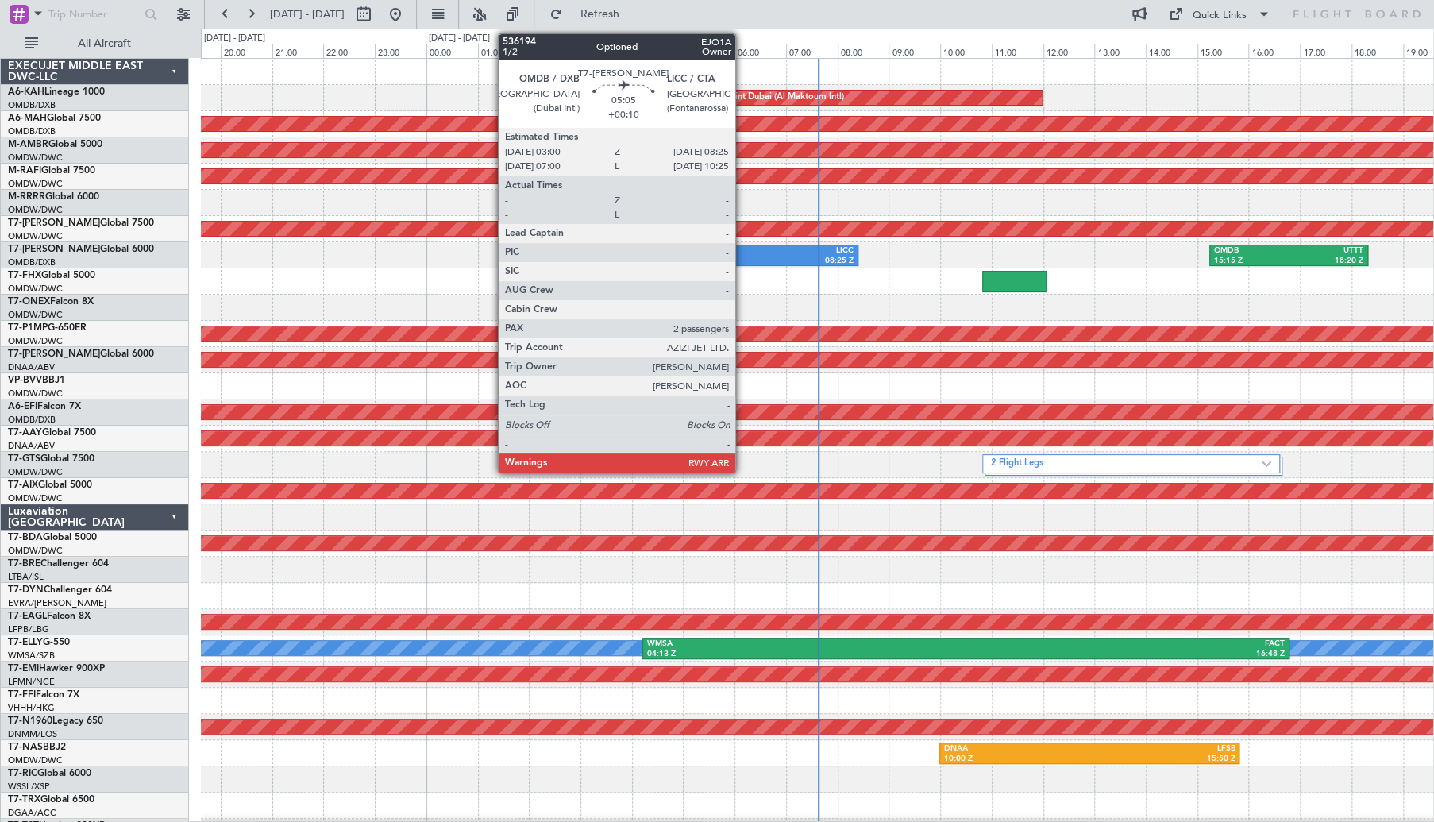
click at [721, 249] on div "LICC" at bounding box center [786, 250] width 135 height 11
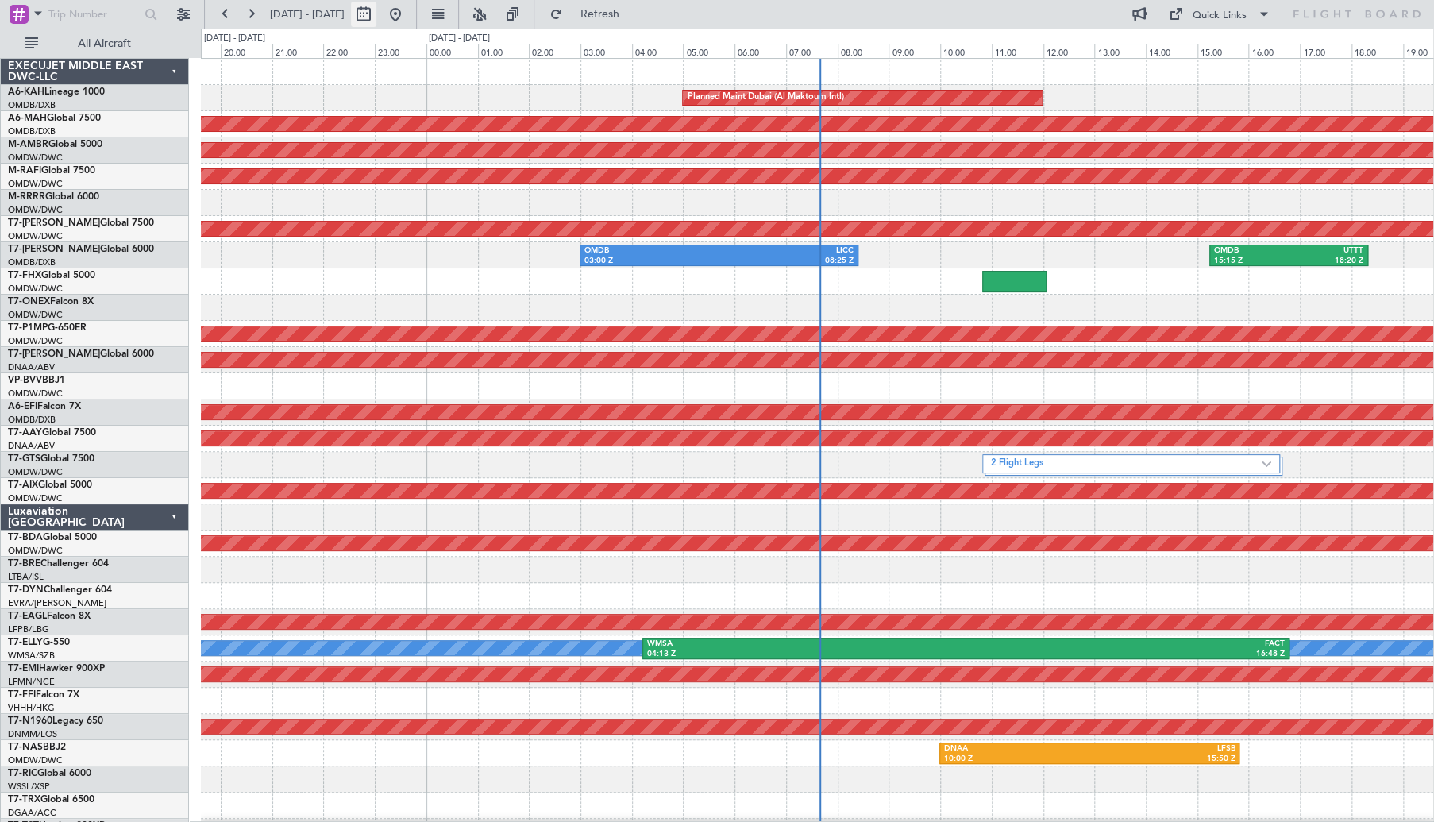
click at [376, 21] on button at bounding box center [363, 14] width 25 height 25
select select "9"
select select "2025"
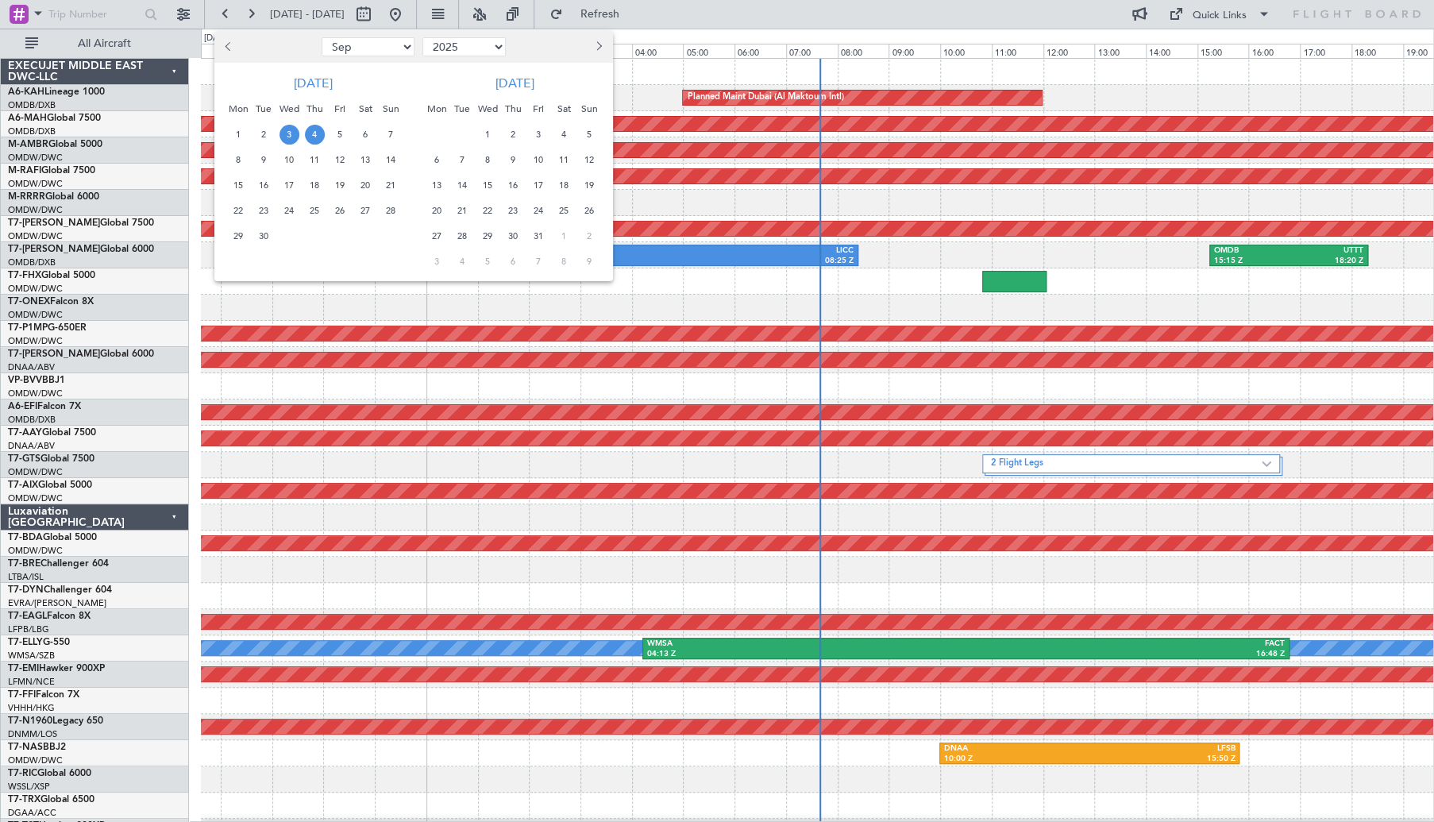
click at [229, 44] on span "Previous month" at bounding box center [230, 46] width 10 height 10
select select "8"
click at [237, 189] on span "11" at bounding box center [239, 185] width 20 height 20
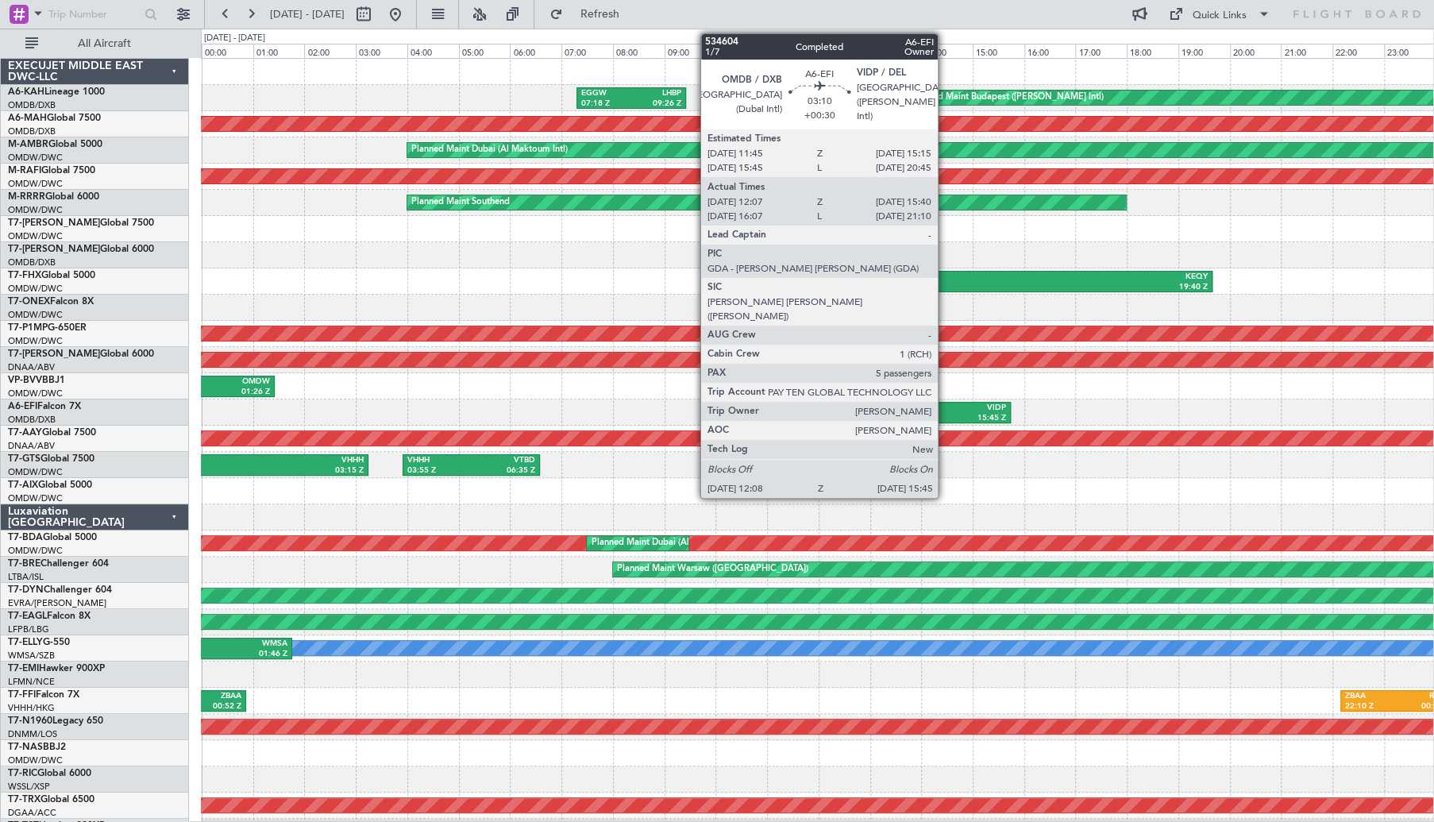
click at [947, 407] on div "VIDP" at bounding box center [962, 408] width 88 height 11
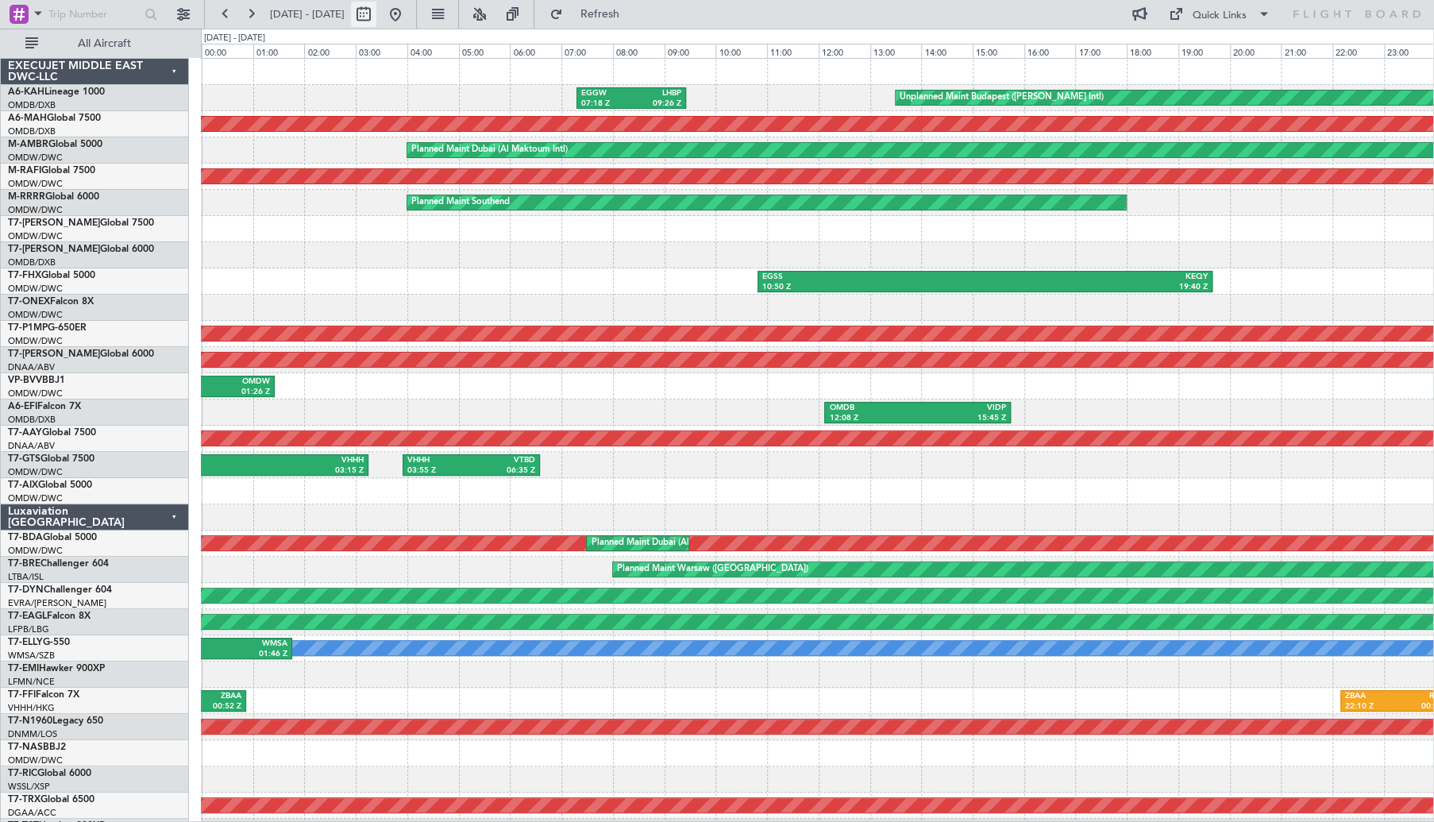
click at [376, 12] on button at bounding box center [363, 14] width 25 height 25
select select "8"
select select "2025"
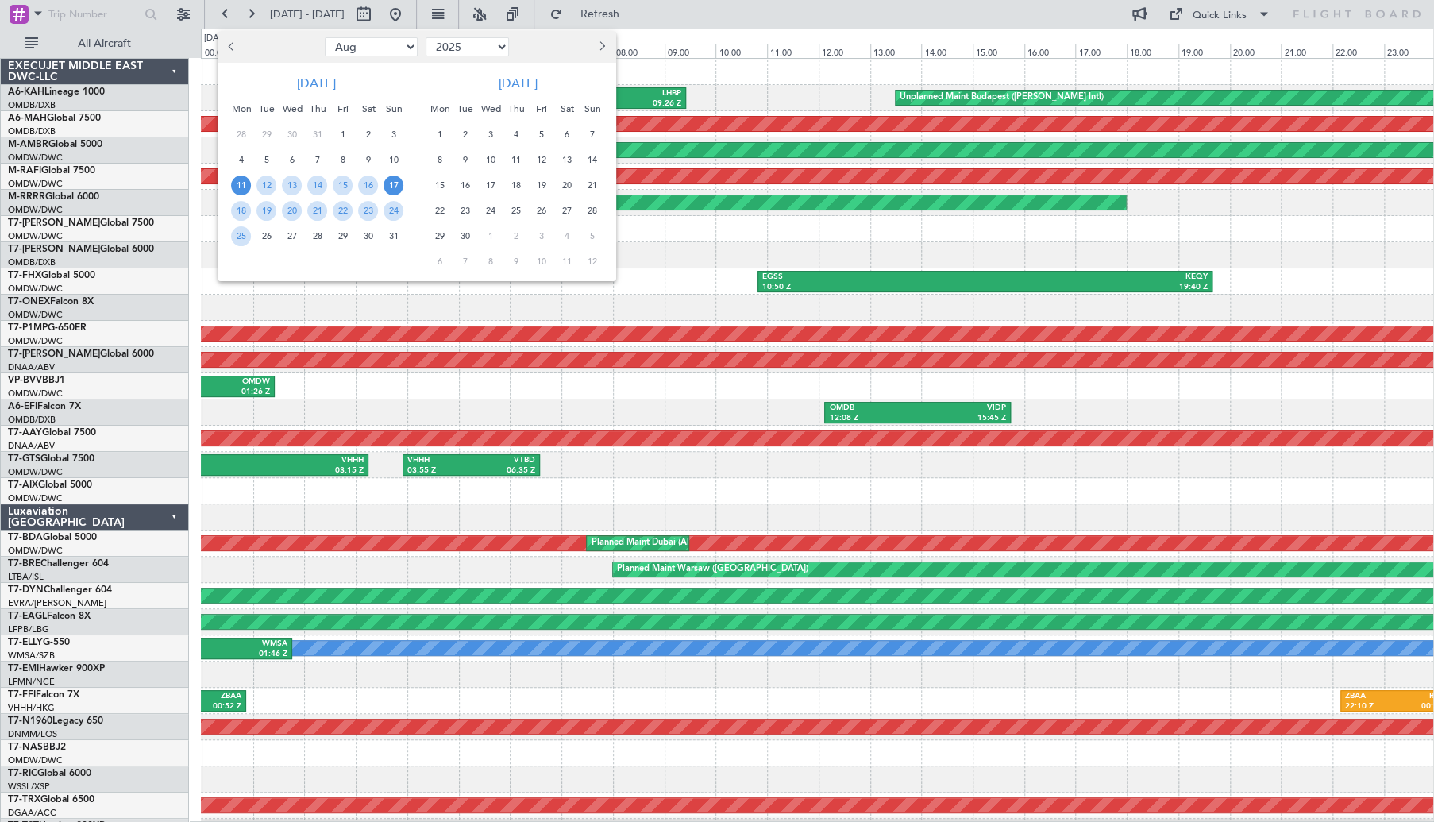
click at [390, 184] on span "17" at bounding box center [393, 185] width 20 height 20
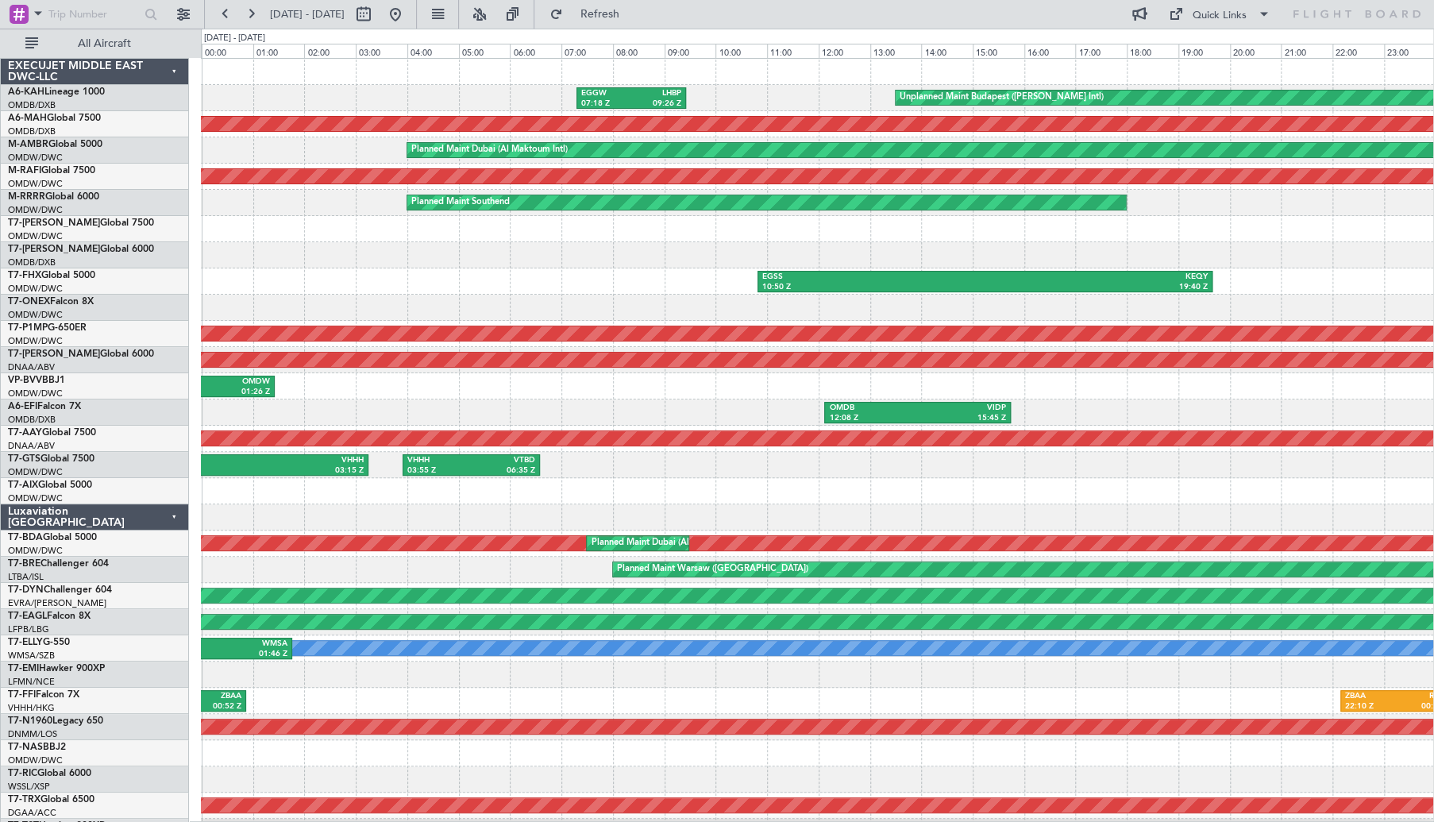
click at [390, 184] on span "17" at bounding box center [393, 185] width 20 height 20
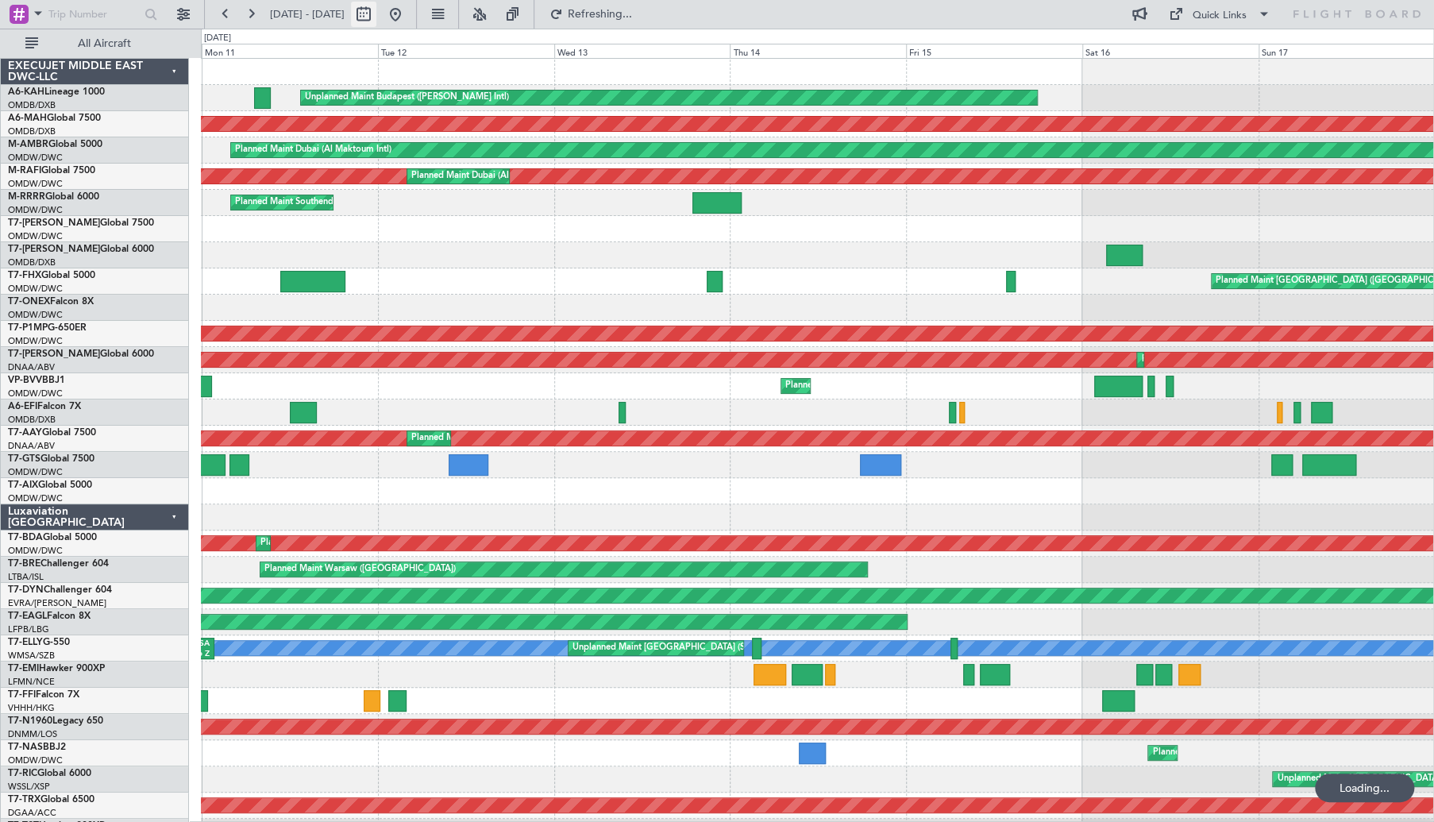
click at [376, 15] on button at bounding box center [363, 14] width 25 height 25
select select "8"
select select "2025"
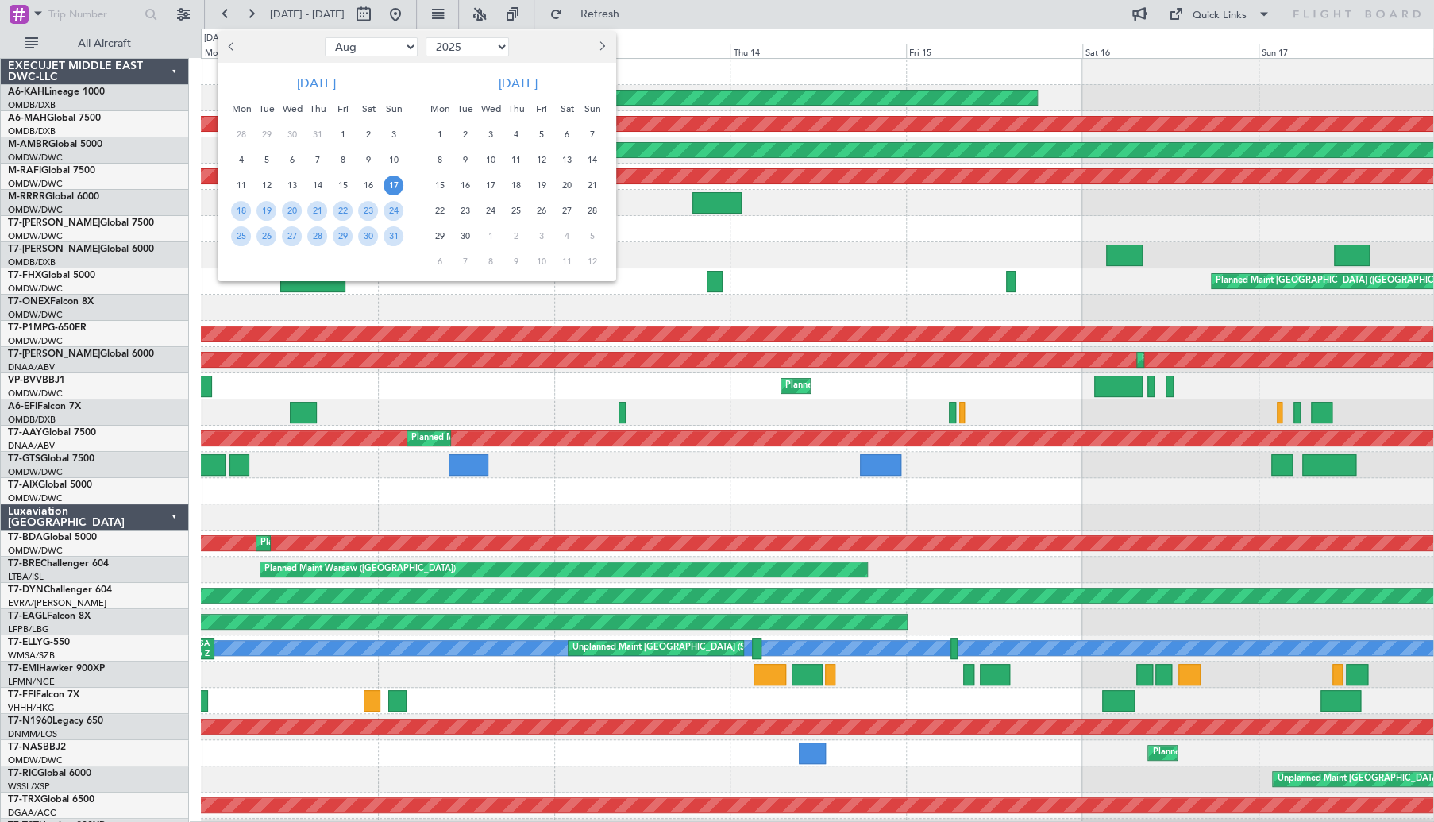
click at [395, 184] on span "17" at bounding box center [393, 185] width 20 height 20
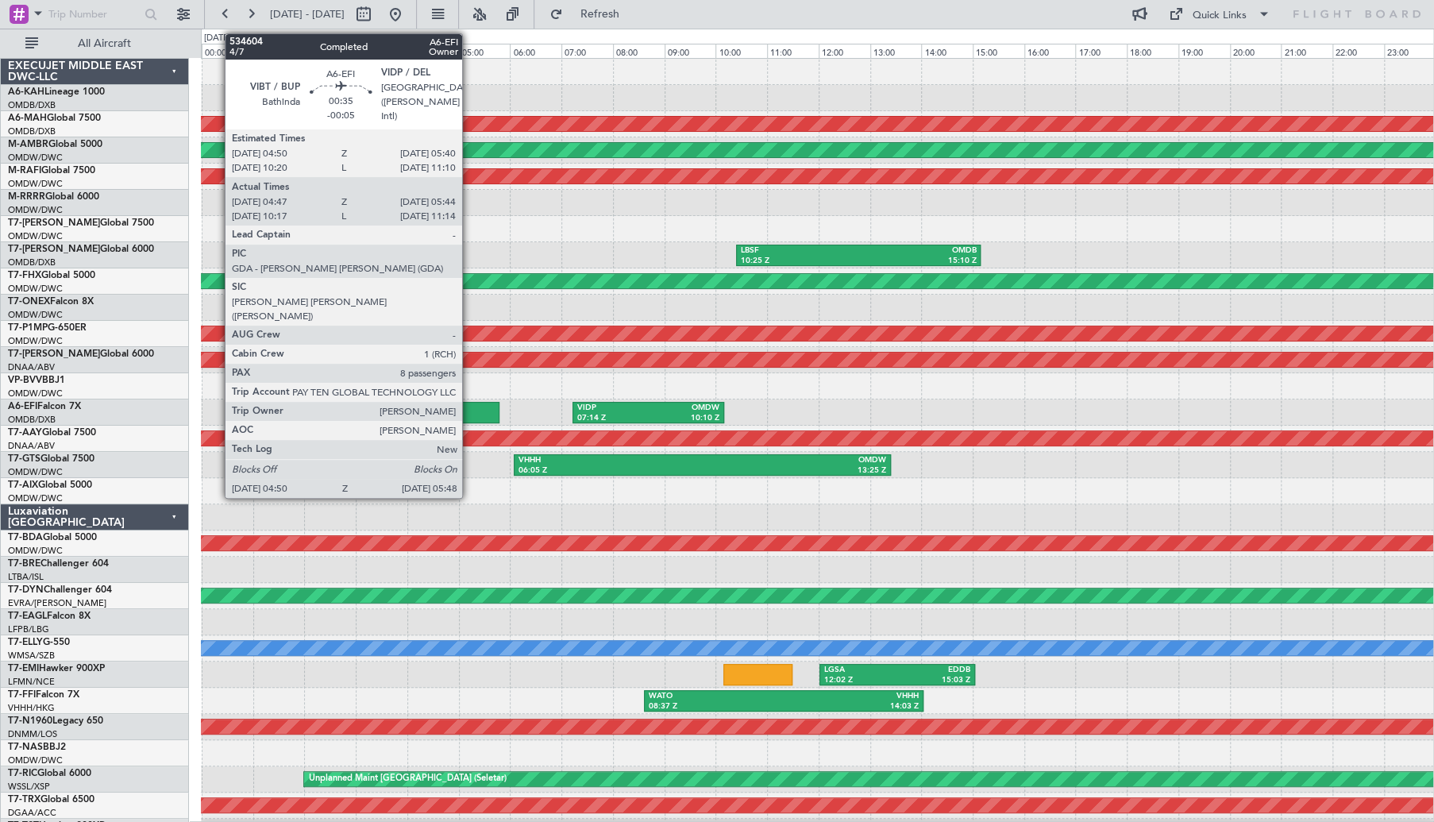
click at [470, 412] on div at bounding box center [474, 412] width 50 height 21
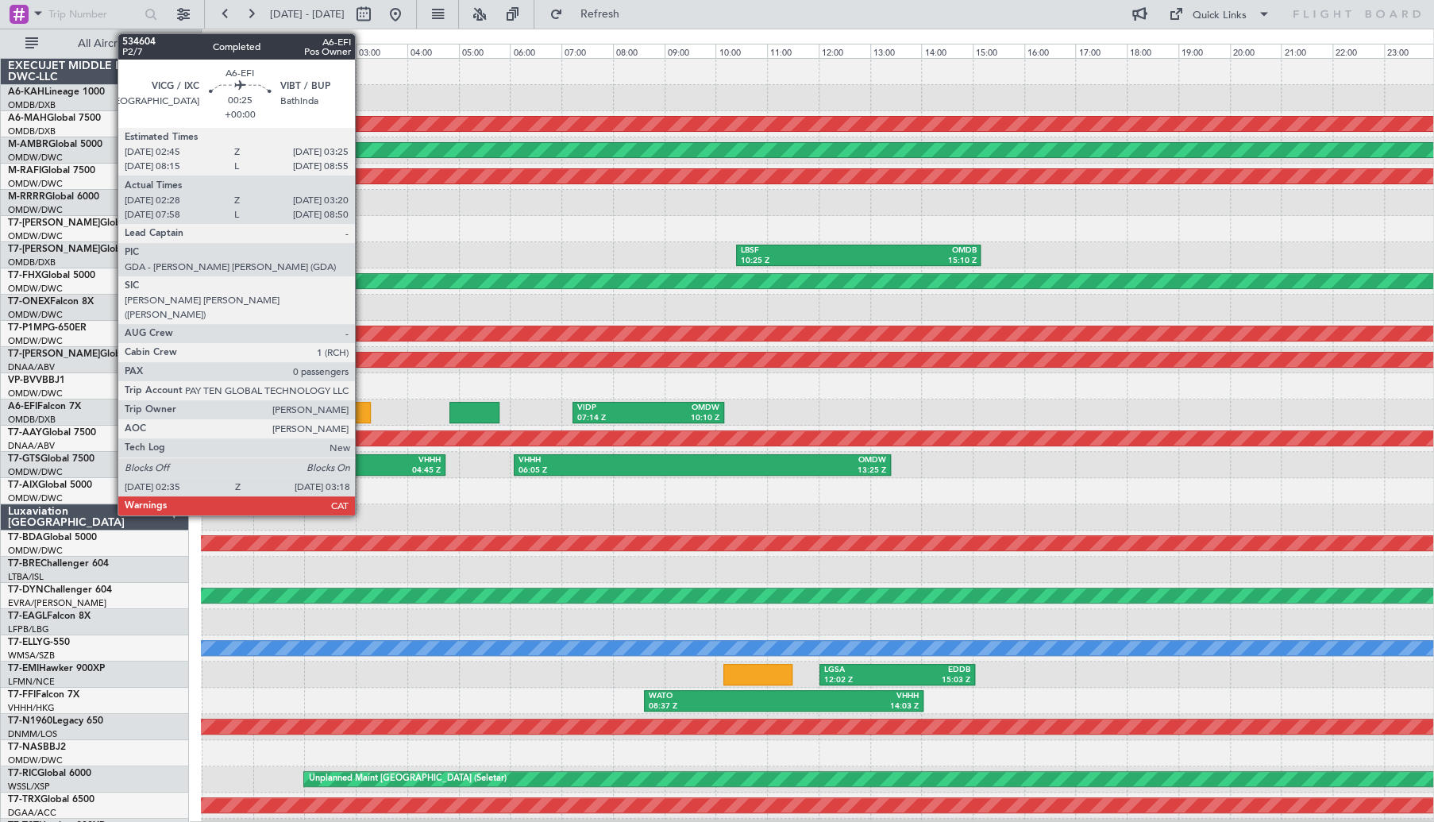
click at [360, 412] on div at bounding box center [351, 412] width 37 height 21
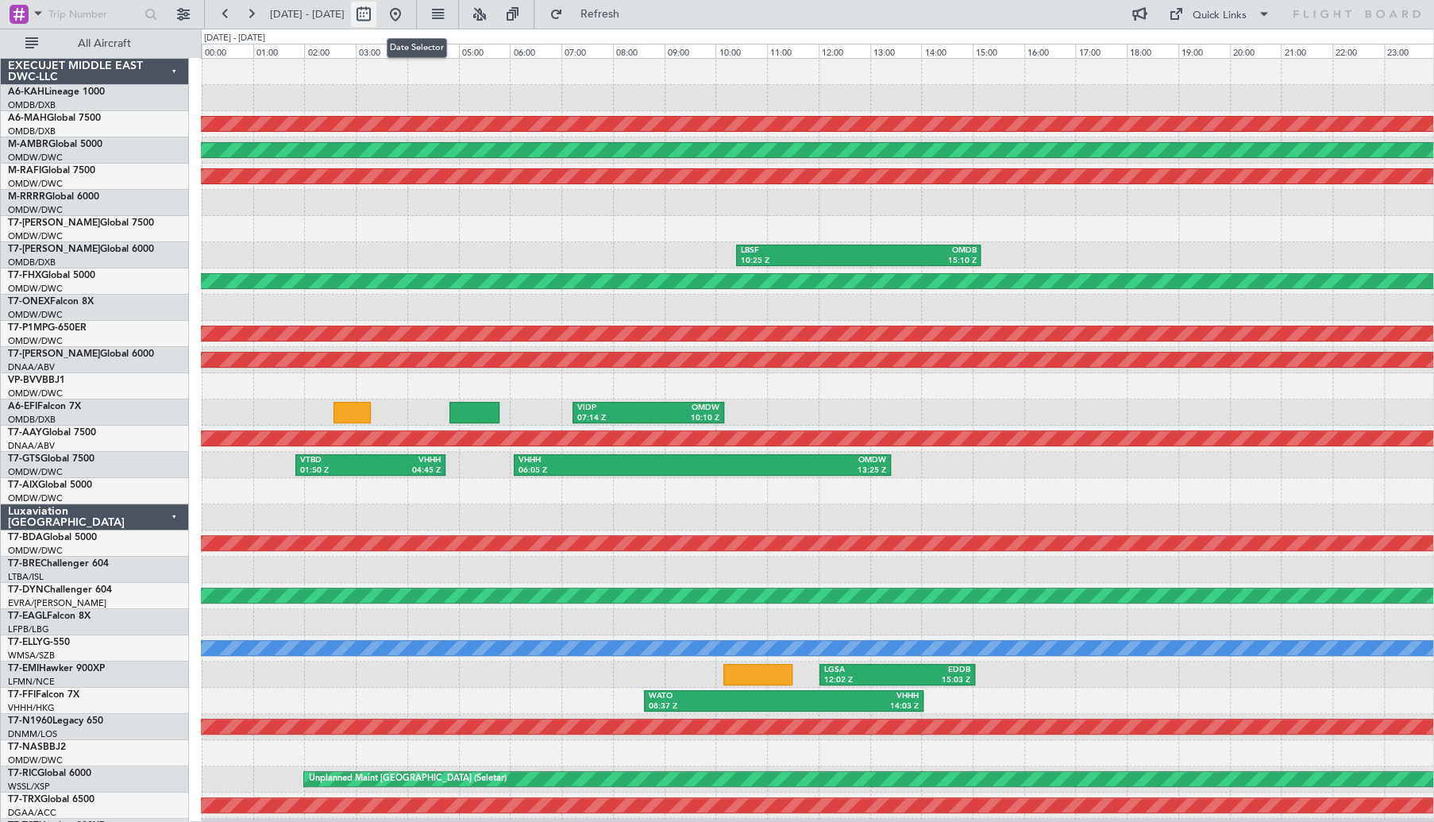
click at [376, 12] on button at bounding box center [363, 14] width 25 height 25
select select "8"
select select "2025"
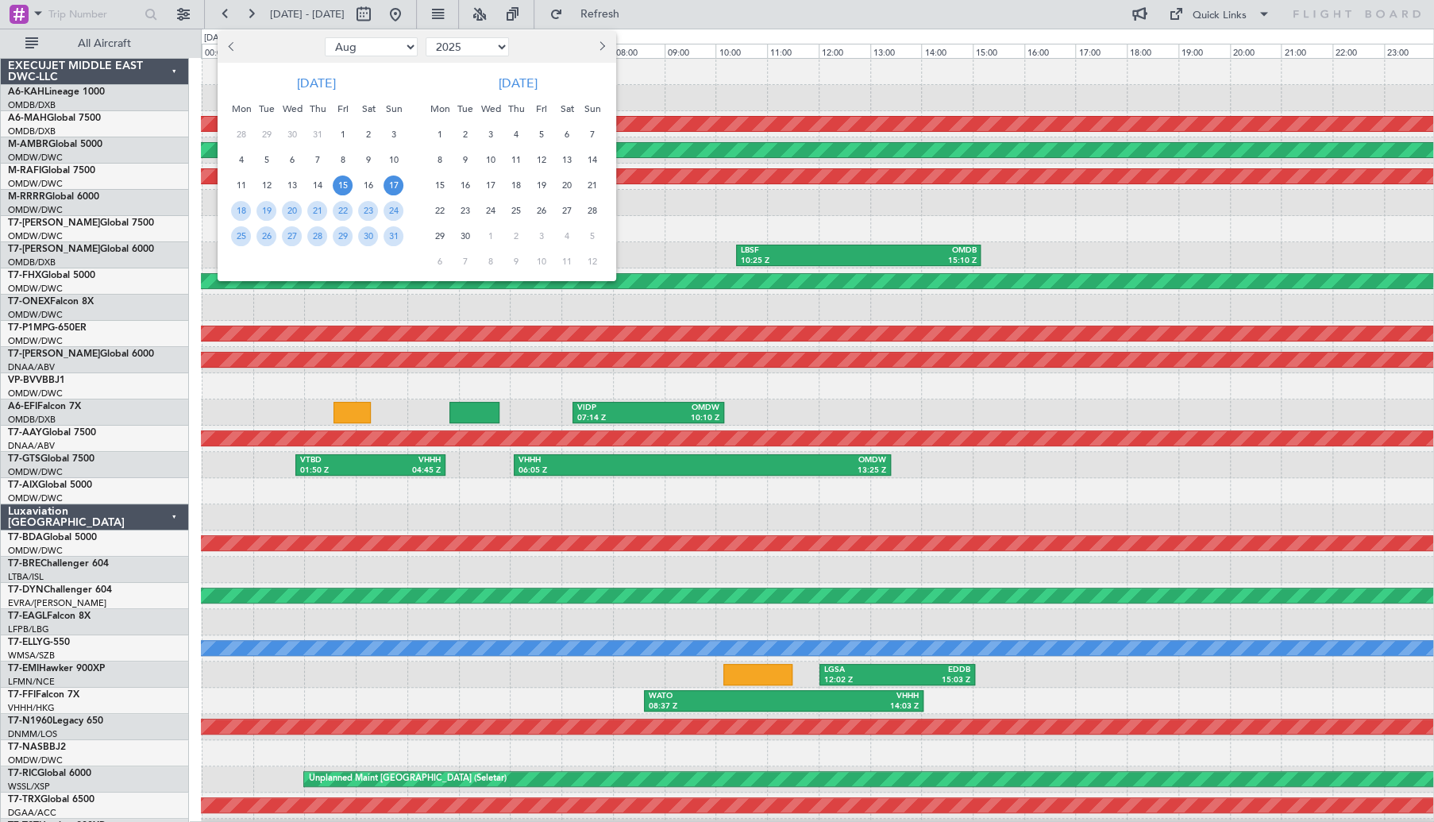
click at [335, 190] on span "15" at bounding box center [343, 185] width 20 height 20
click at [397, 187] on span "17" at bounding box center [393, 185] width 20 height 20
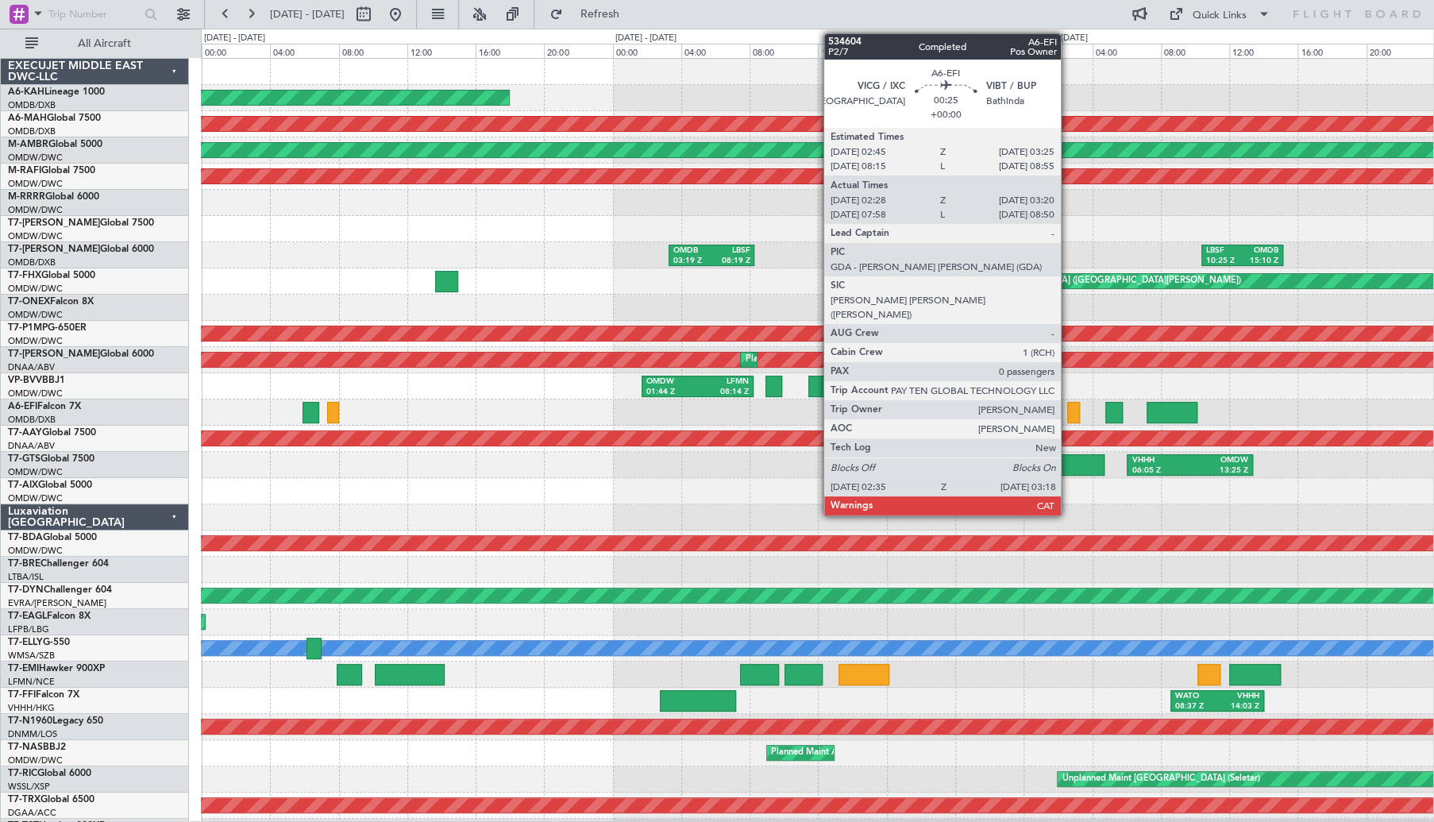
click at [1068, 414] on div at bounding box center [1073, 412] width 13 height 21
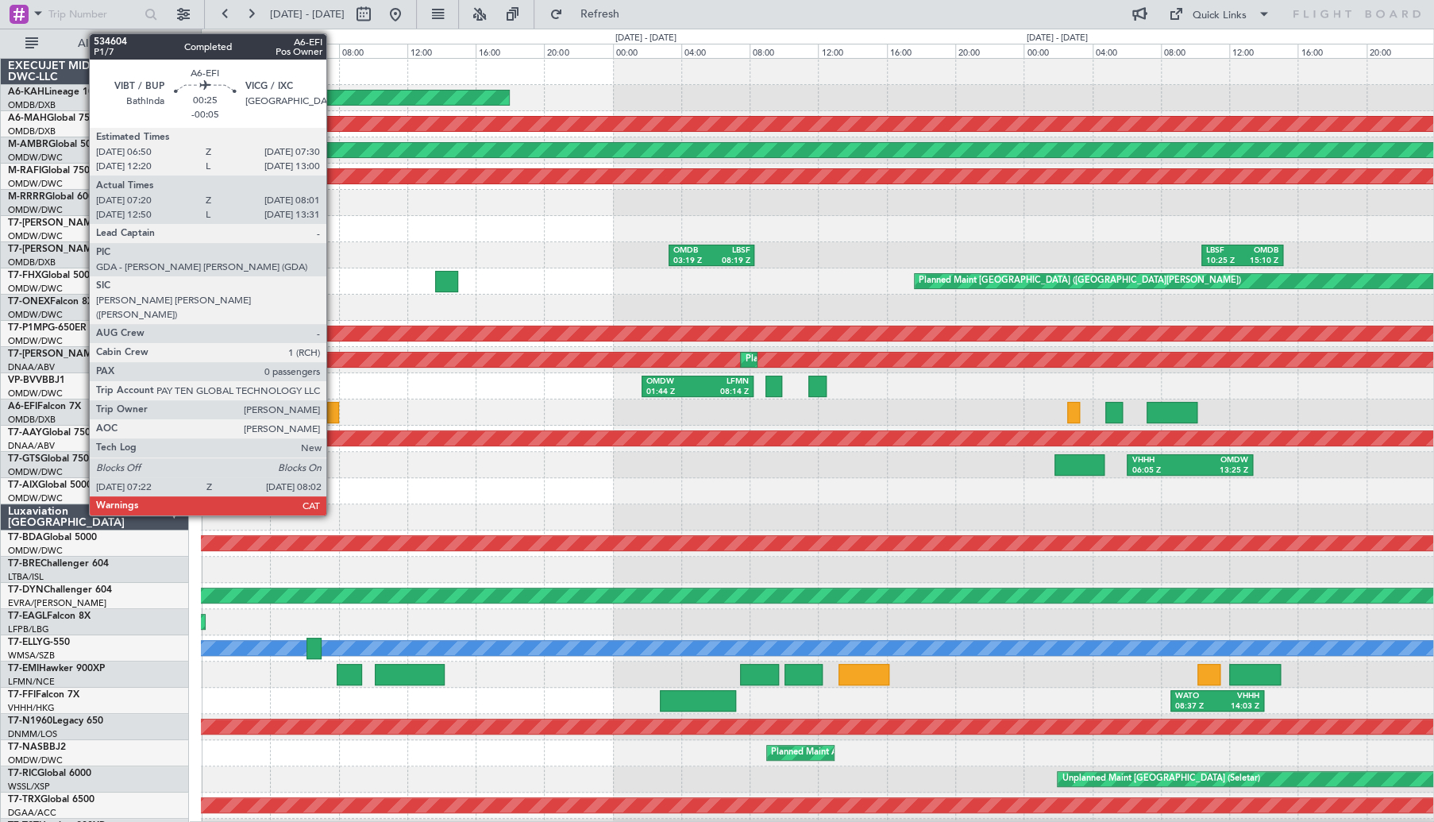
click at [333, 403] on div at bounding box center [333, 412] width 12 height 21
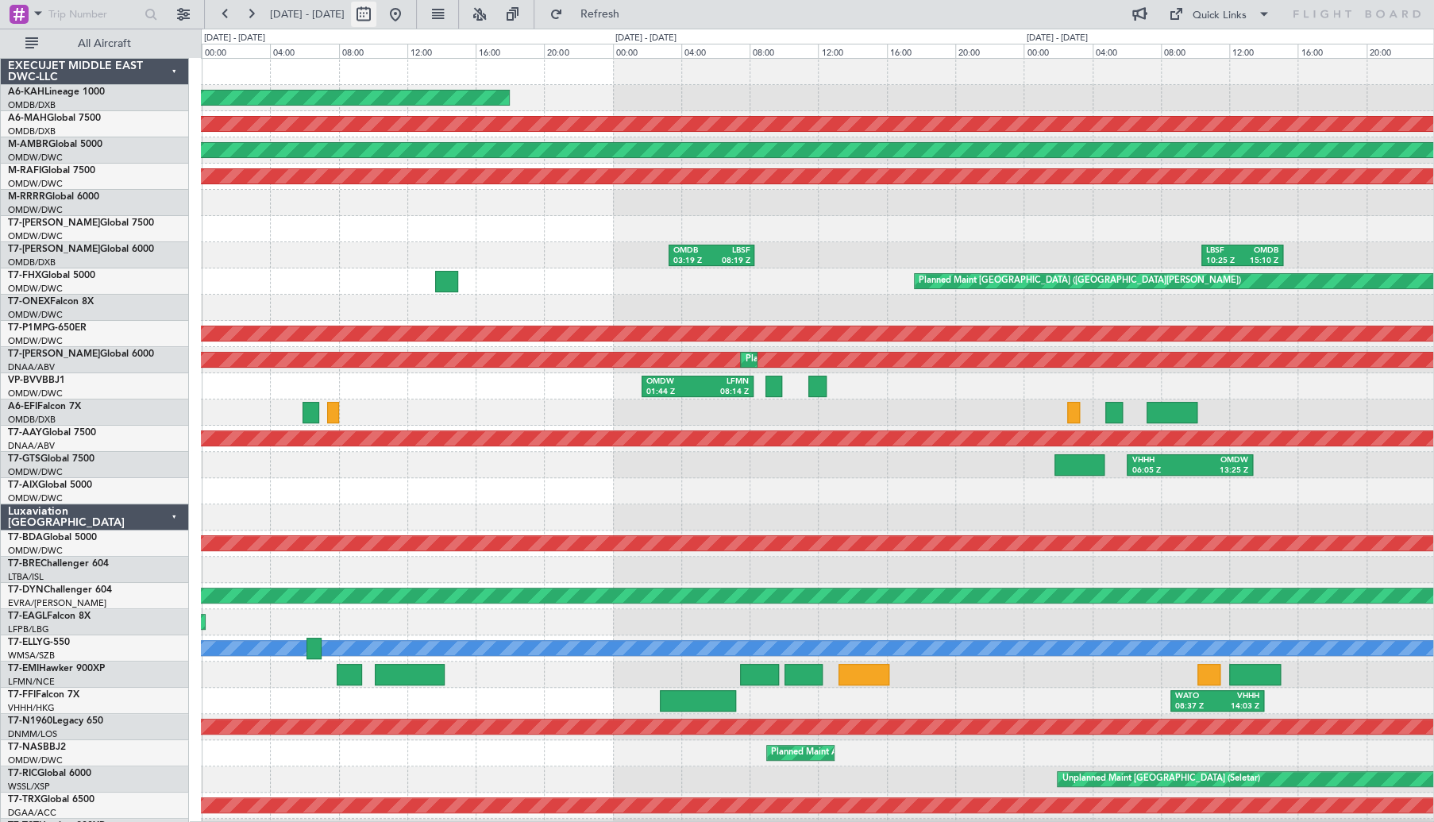
click at [376, 9] on button at bounding box center [363, 14] width 25 height 25
select select "8"
select select "2025"
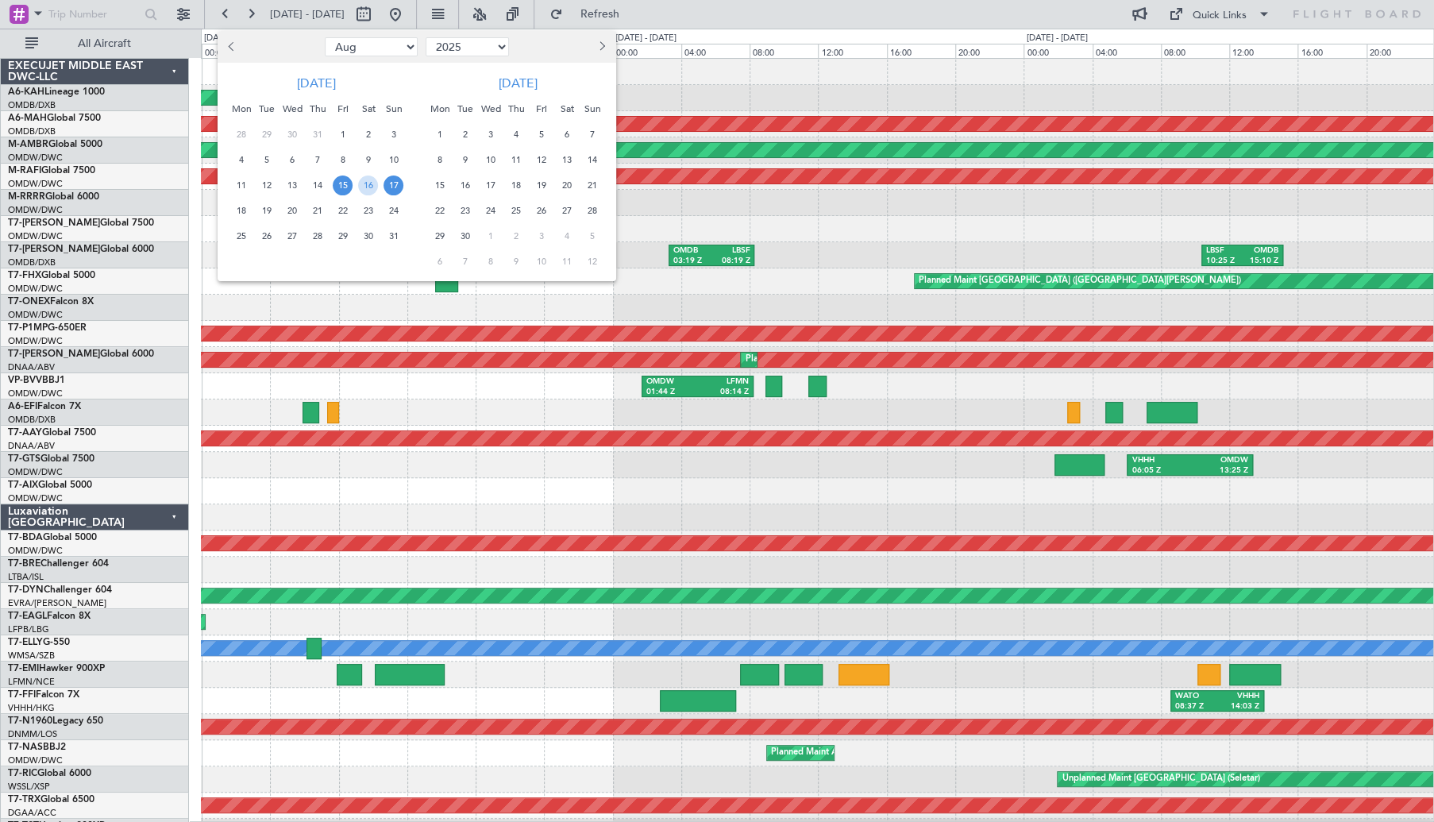
click at [397, 187] on span "17" at bounding box center [393, 185] width 20 height 20
click at [318, 212] on span "21" at bounding box center [317, 211] width 20 height 20
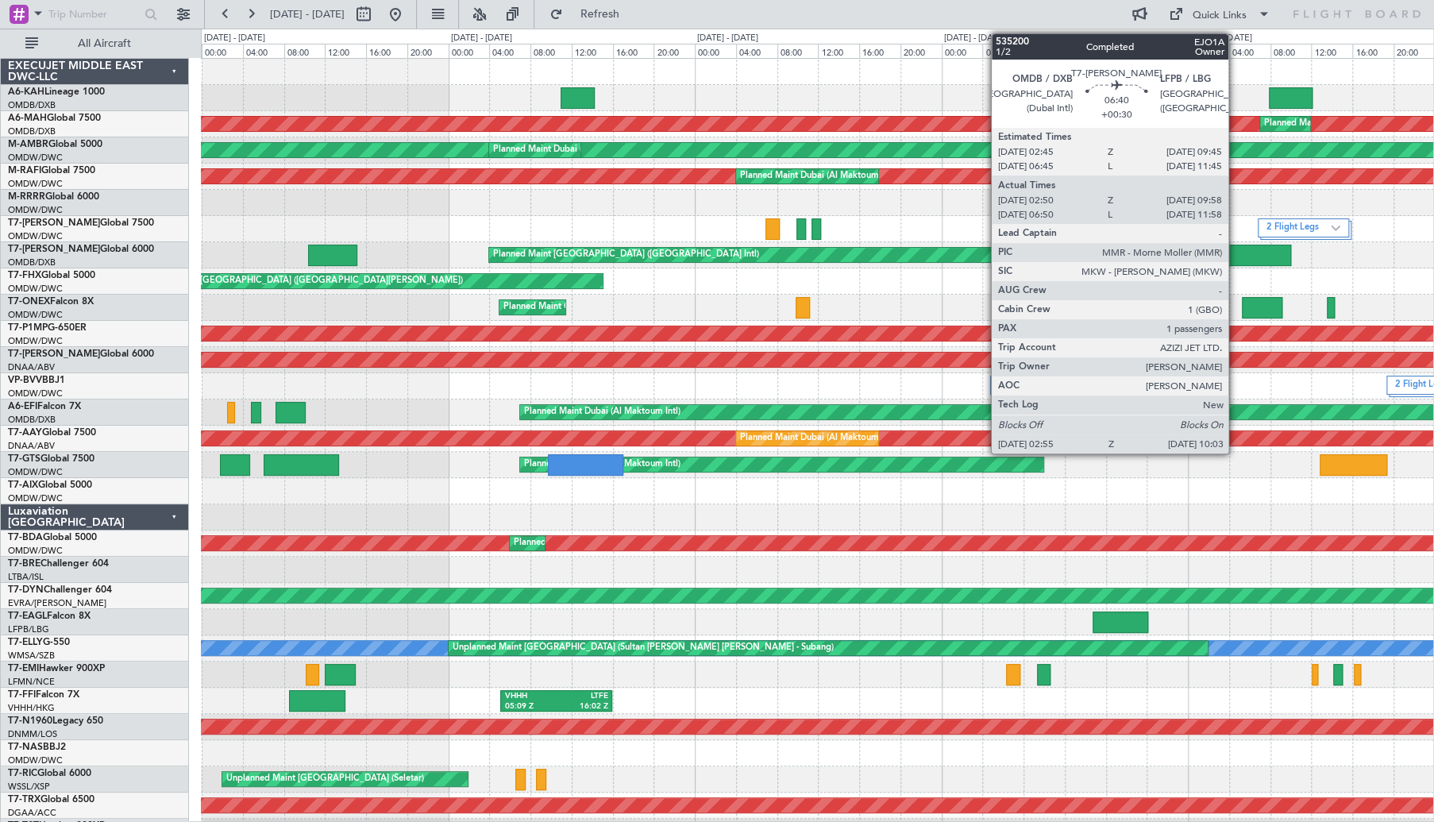
click at [1235, 258] on div at bounding box center [1254, 255] width 74 height 21
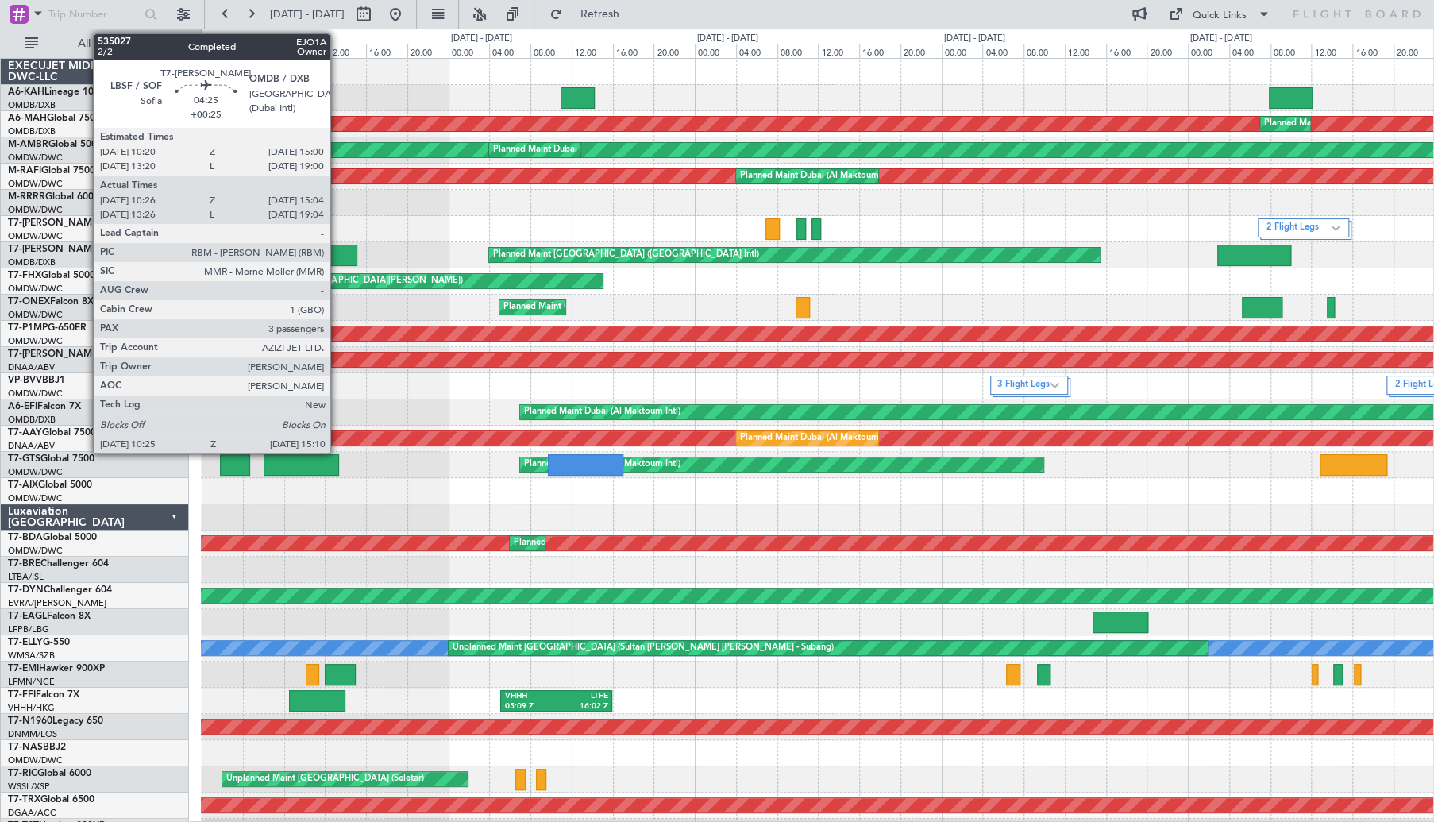
click at [337, 252] on div at bounding box center [332, 255] width 49 height 21
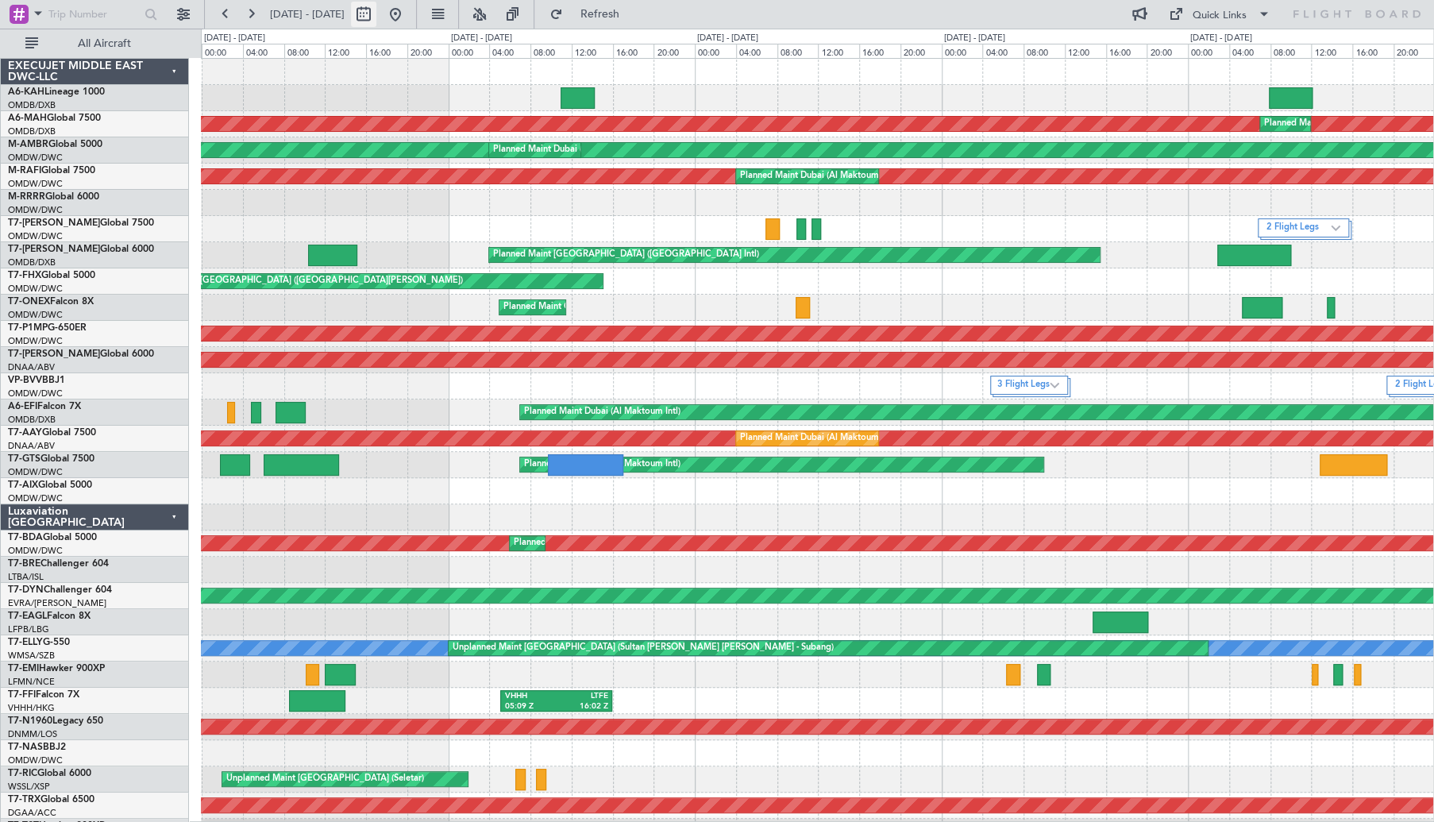
click at [376, 18] on button at bounding box center [363, 14] width 25 height 25
select select "8"
select select "2025"
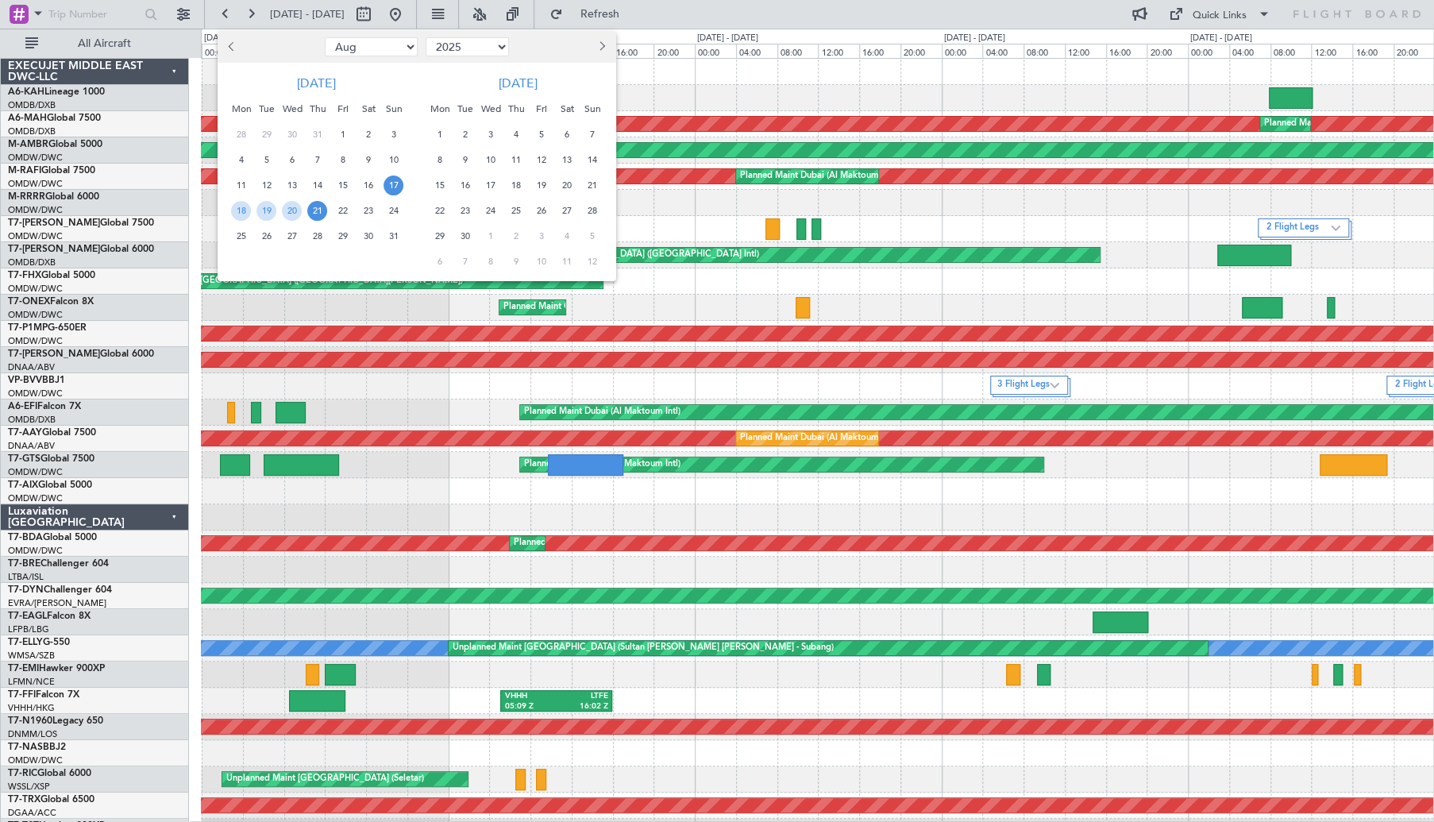
click at [238, 52] on button "Previous month" at bounding box center [232, 46] width 17 height 25
click at [565, 184] on span "16" at bounding box center [567, 185] width 20 height 20
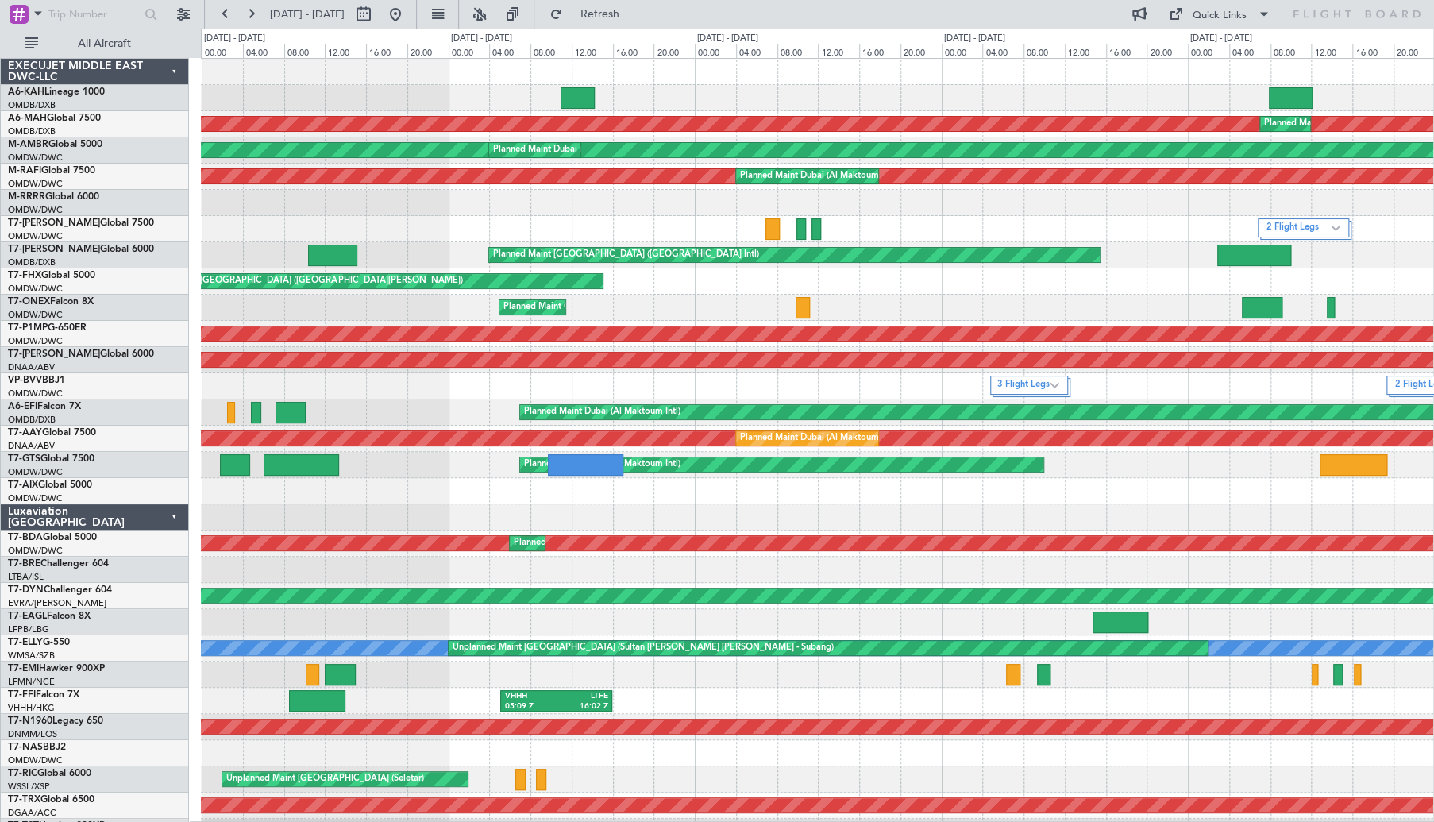
select select "8"
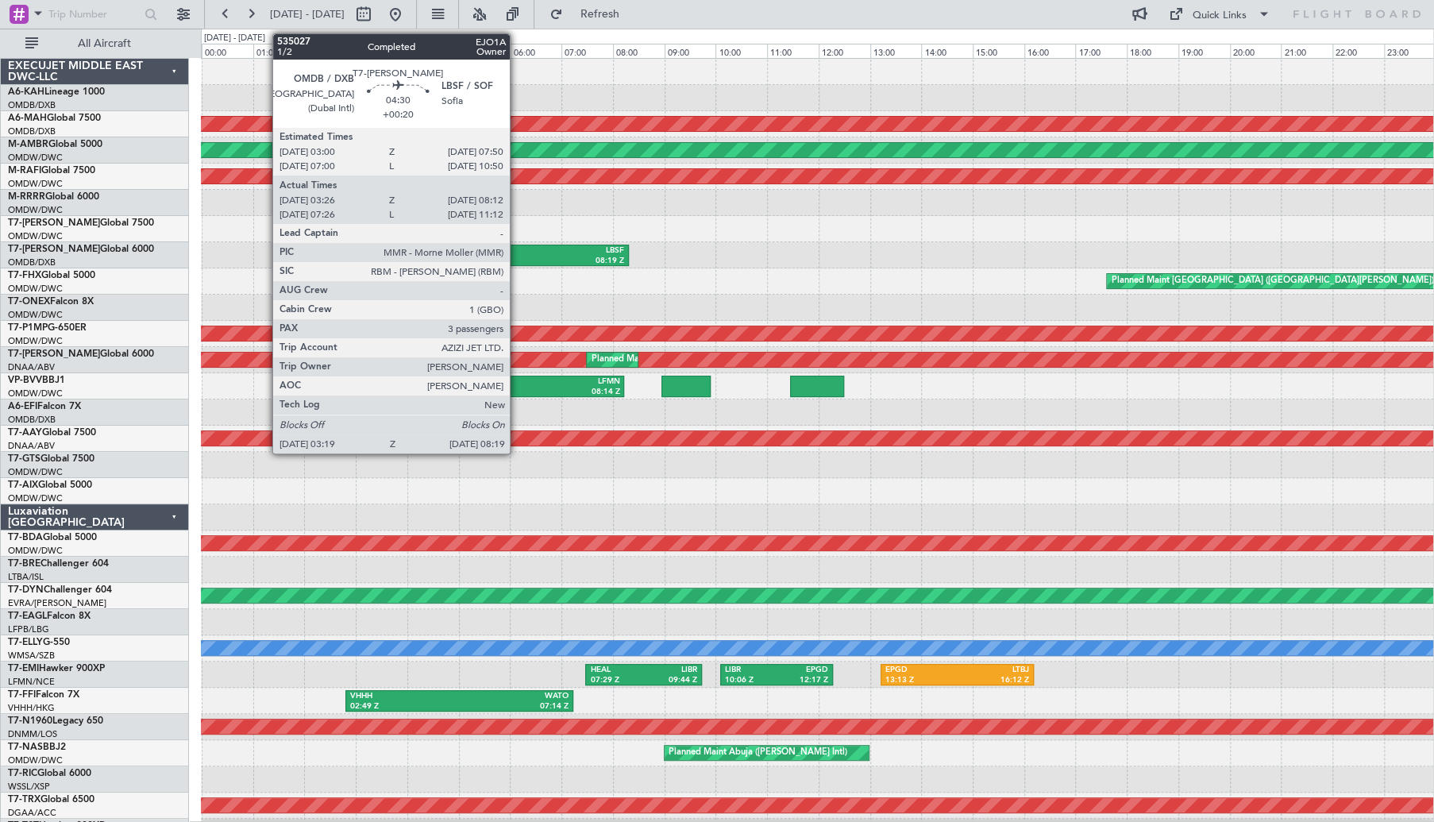
click at [517, 259] on div "08:19 Z" at bounding box center [562, 261] width 124 height 11
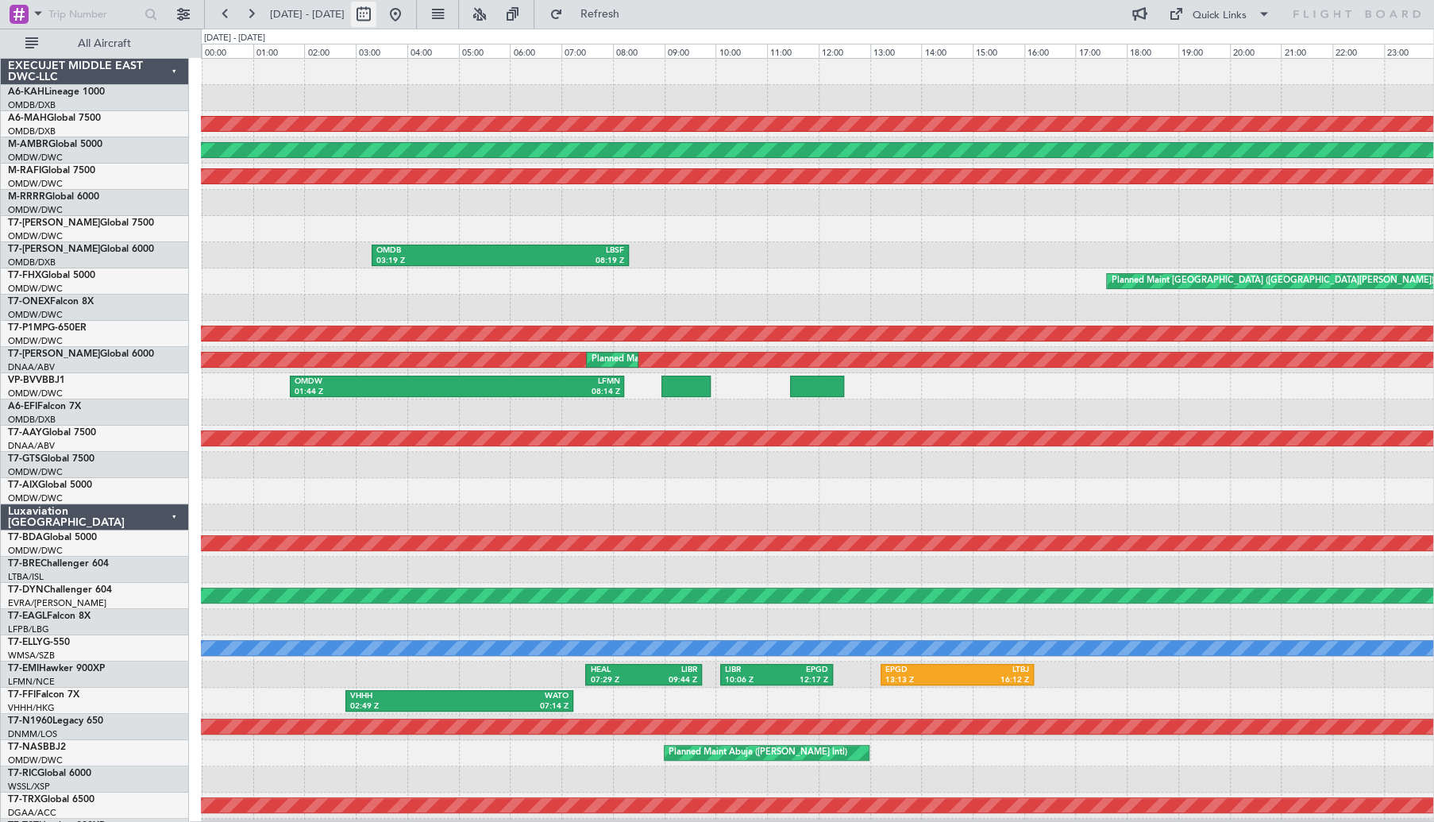
click at [376, 10] on button at bounding box center [363, 14] width 25 height 25
select select "8"
select select "2025"
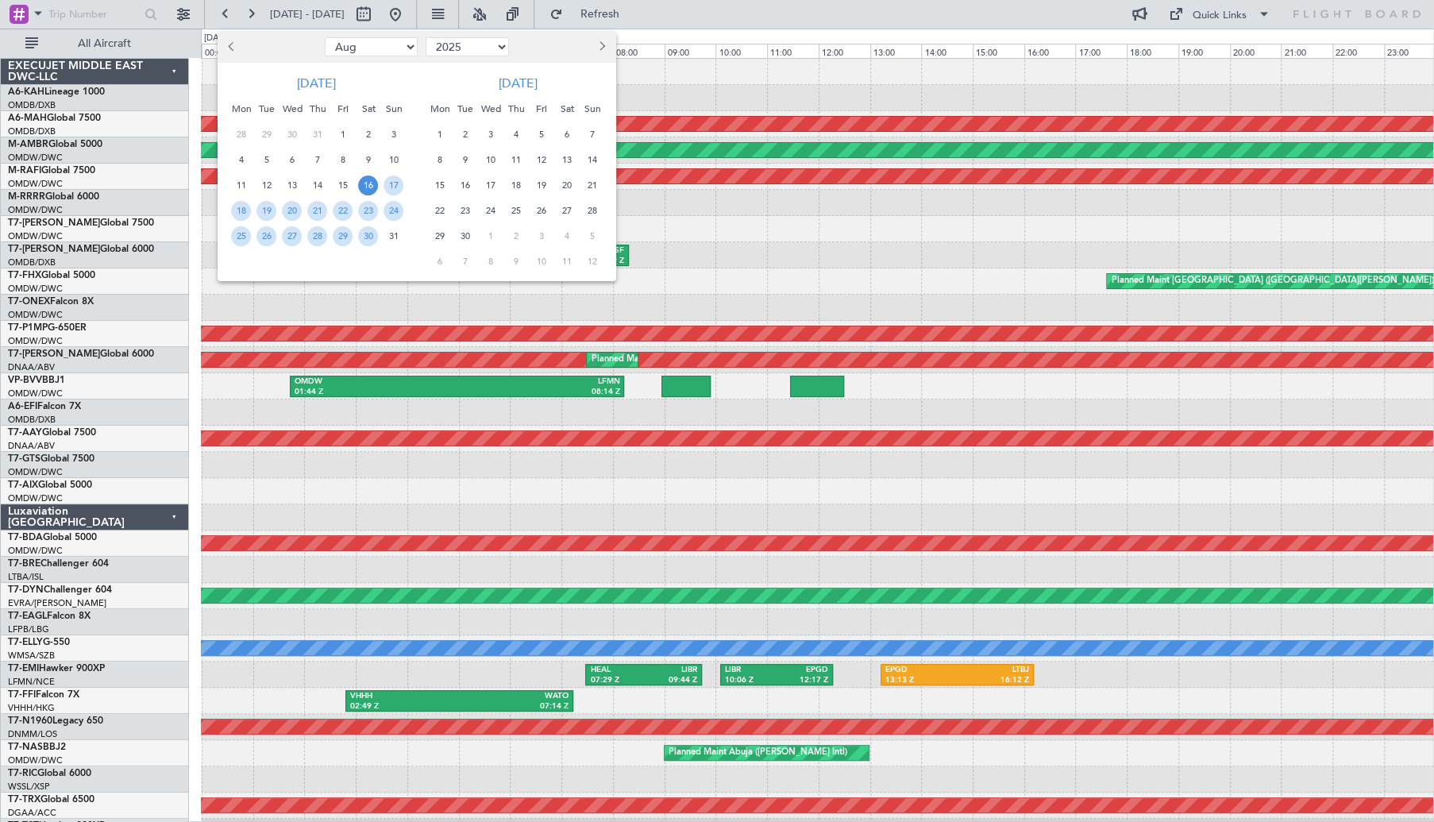
click at [235, 46] on span "Previous month" at bounding box center [233, 46] width 10 height 10
select select "7"
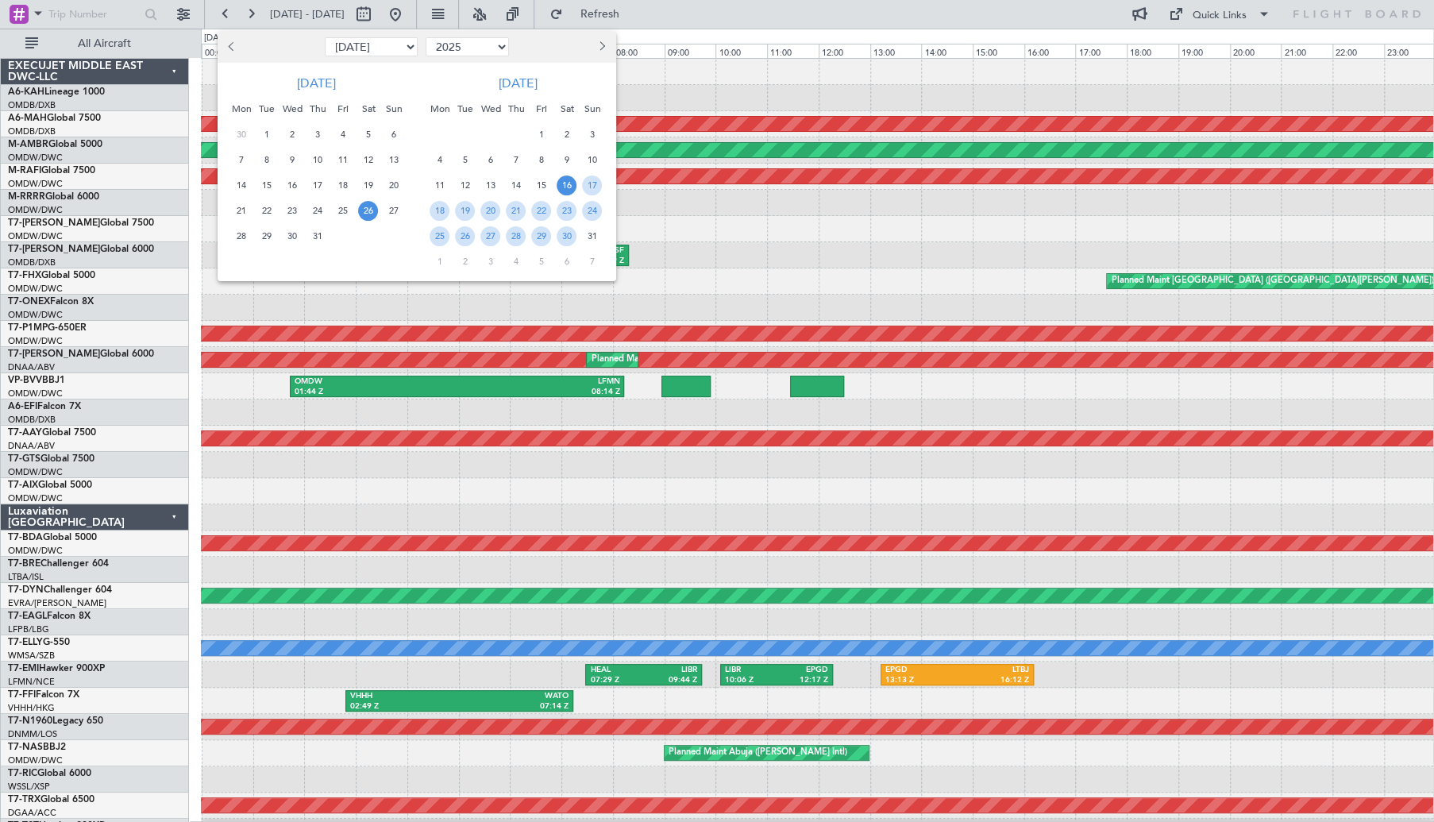
click at [362, 213] on span "26" at bounding box center [368, 211] width 20 height 20
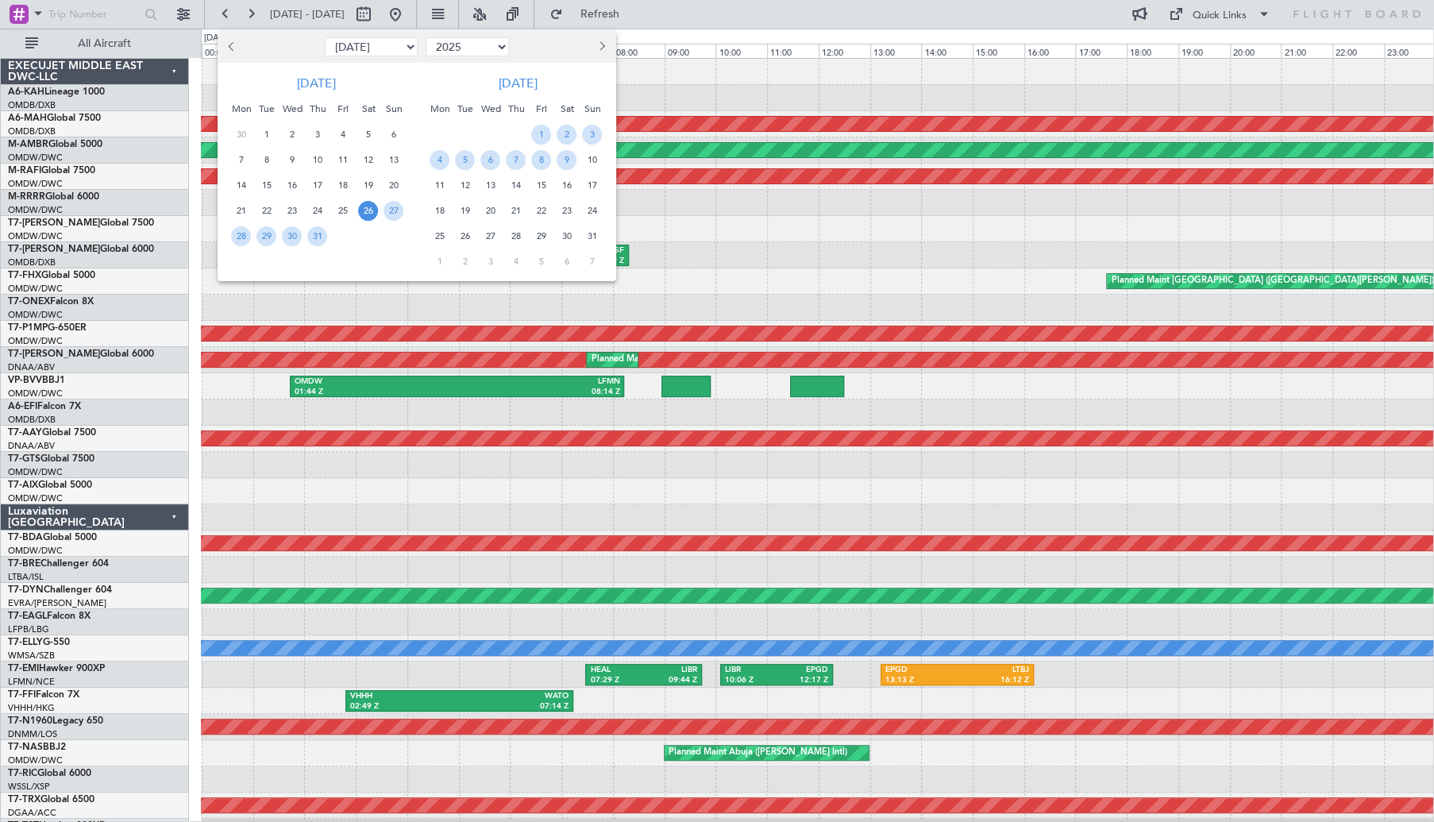
click at [362, 213] on span "26" at bounding box center [368, 211] width 20 height 20
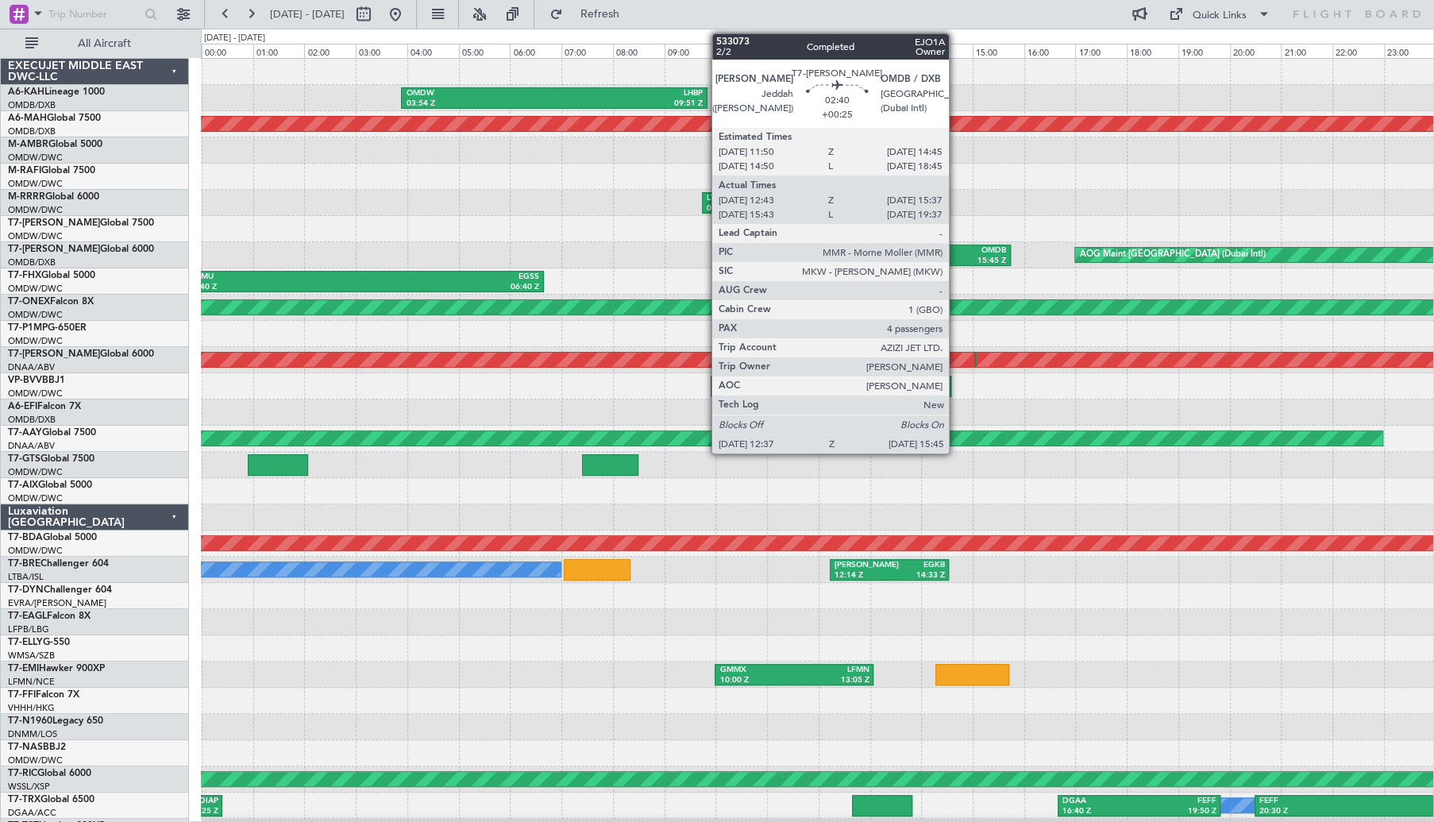
click at [956, 256] on div "15:45 Z" at bounding box center [968, 261] width 76 height 11
